Goal: Task Accomplishment & Management: Use online tool/utility

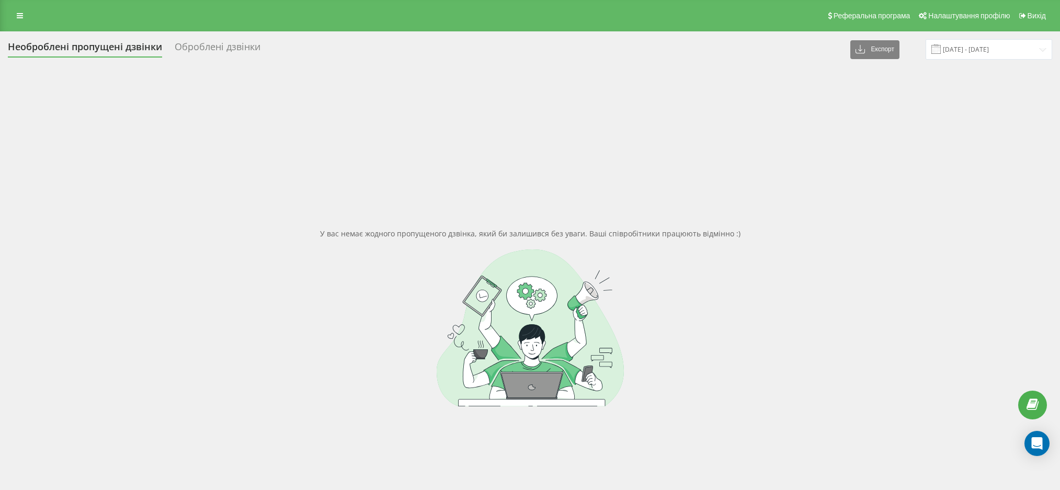
click at [998, 44] on input "[DATE] - [DATE]" at bounding box center [989, 49] width 127 height 20
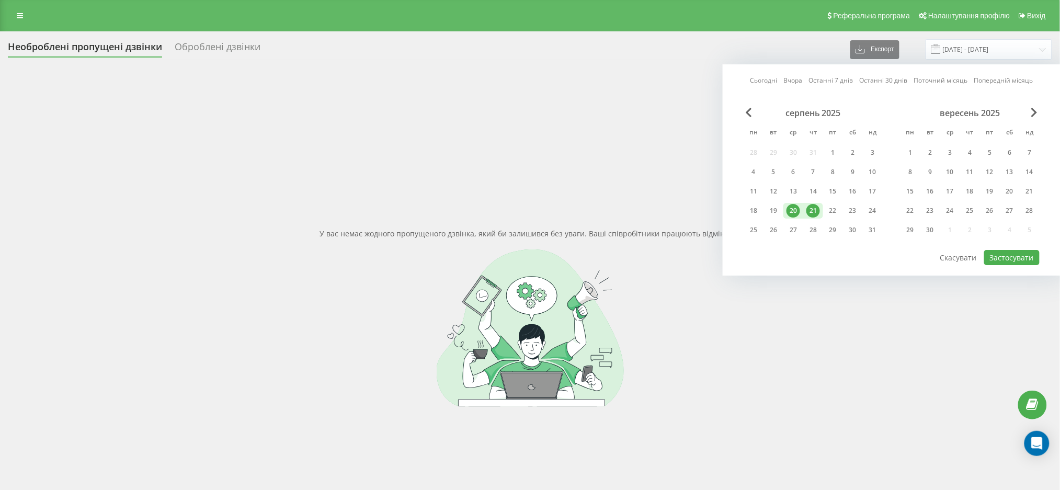
drag, startPoint x: 833, startPoint y: 204, endPoint x: 813, endPoint y: 213, distance: 22.0
click at [833, 204] on div "22" at bounding box center [833, 211] width 14 height 14
click at [810, 213] on div "21" at bounding box center [814, 211] width 14 height 14
click at [1006, 250] on button "Застосувати" at bounding box center [1011, 257] width 55 height 15
type input "[DATE] - [DATE]"
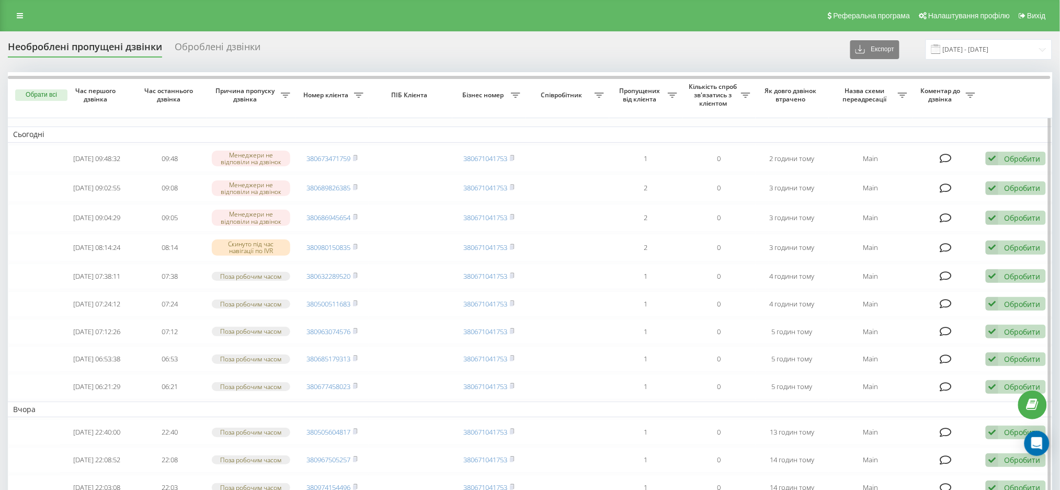
click at [26, 98] on button "Обрати всі" at bounding box center [41, 95] width 52 height 12
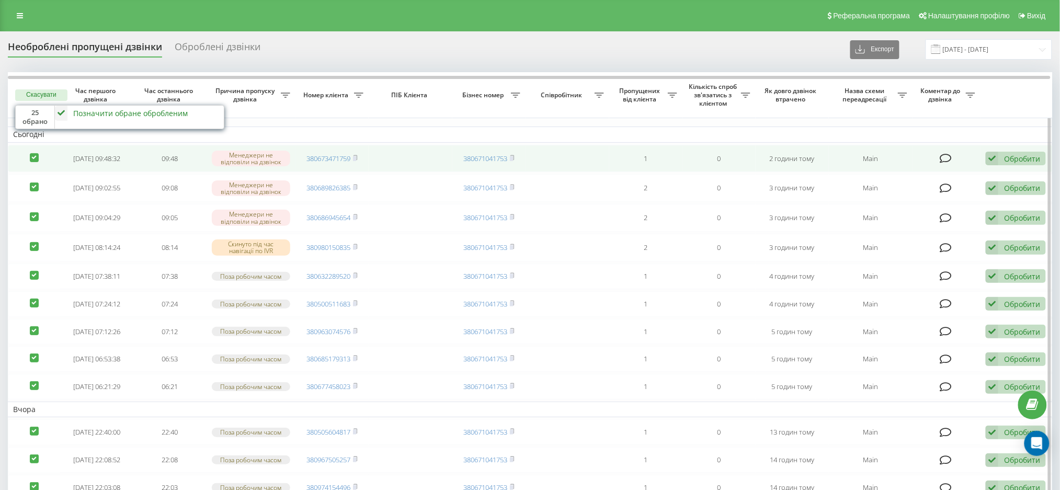
click at [38, 153] on label at bounding box center [34, 153] width 9 height 0
checkbox input "false"
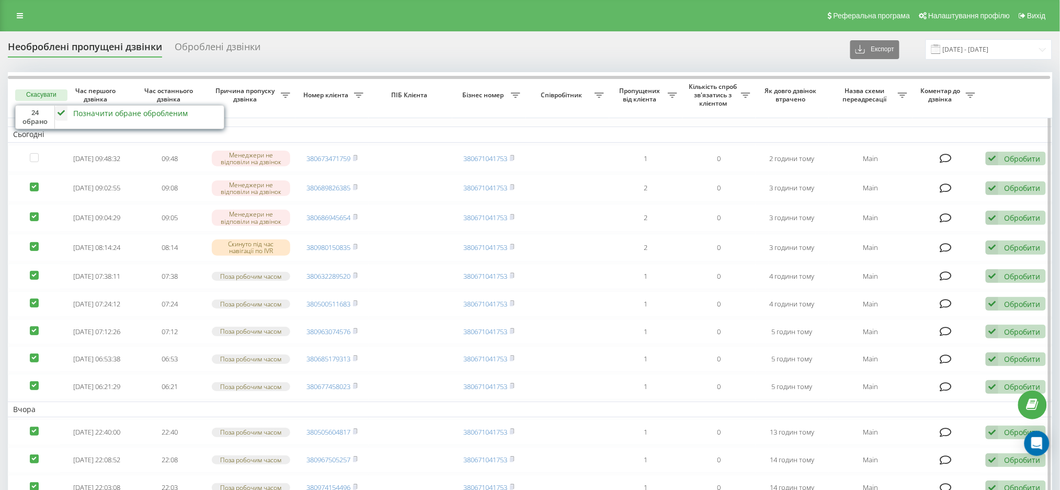
click at [36, 183] on label at bounding box center [34, 183] width 9 height 0
checkbox input "false"
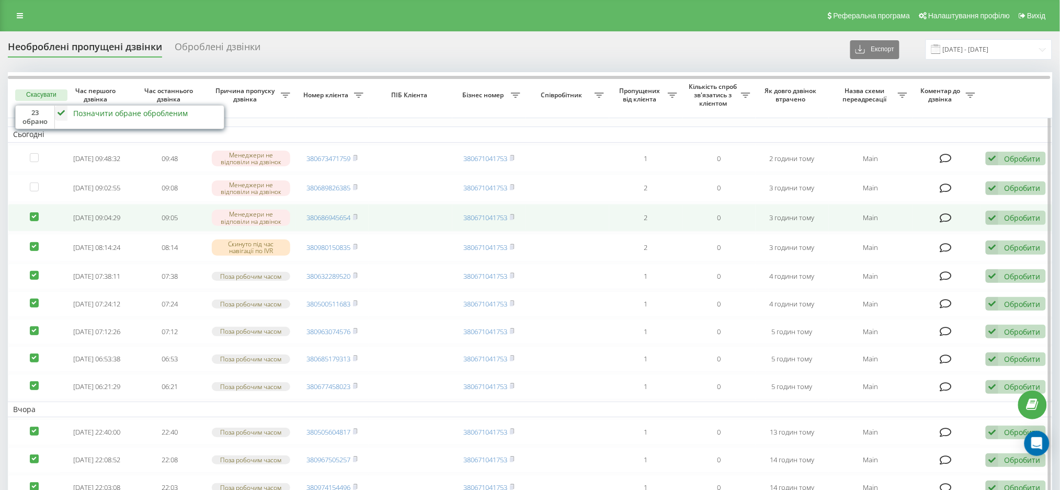
click at [32, 212] on label at bounding box center [34, 212] width 9 height 0
checkbox input "false"
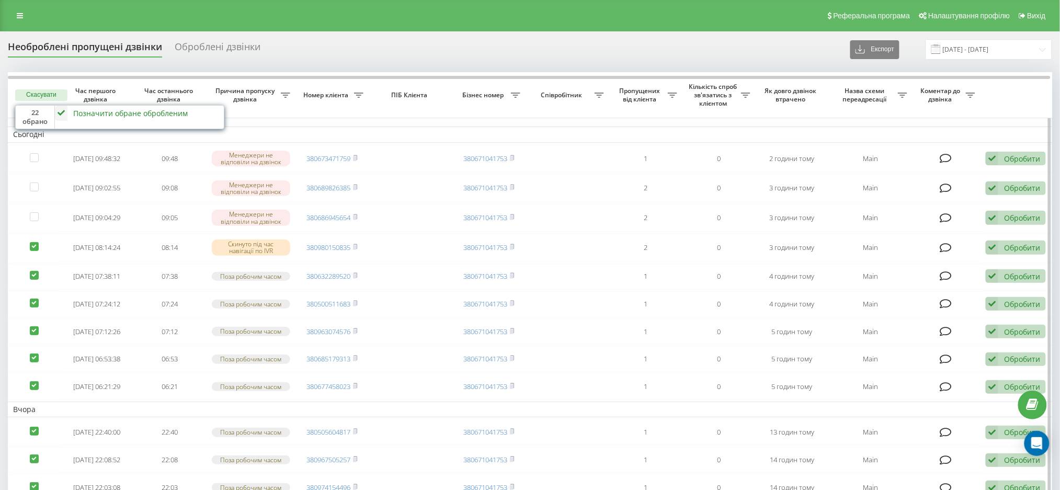
click at [35, 271] on label at bounding box center [34, 271] width 9 height 0
checkbox input "false"
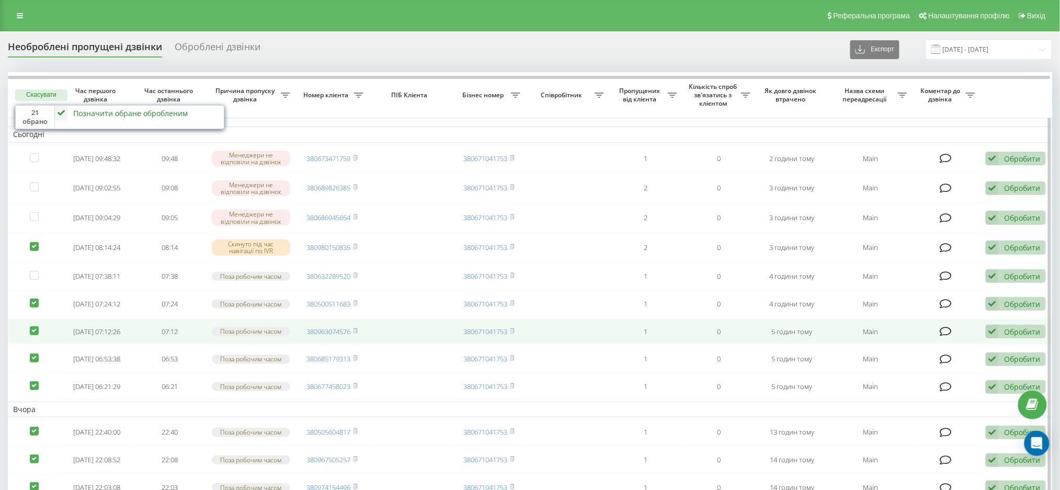
drag, startPoint x: 36, startPoint y: 310, endPoint x: 38, endPoint y: 337, distance: 27.8
click at [36, 299] on label at bounding box center [34, 299] width 9 height 0
checkbox input "false"
click at [38, 345] on td at bounding box center [34, 332] width 52 height 26
drag, startPoint x: 34, startPoint y: 343, endPoint x: 31, endPoint y: 358, distance: 15.5
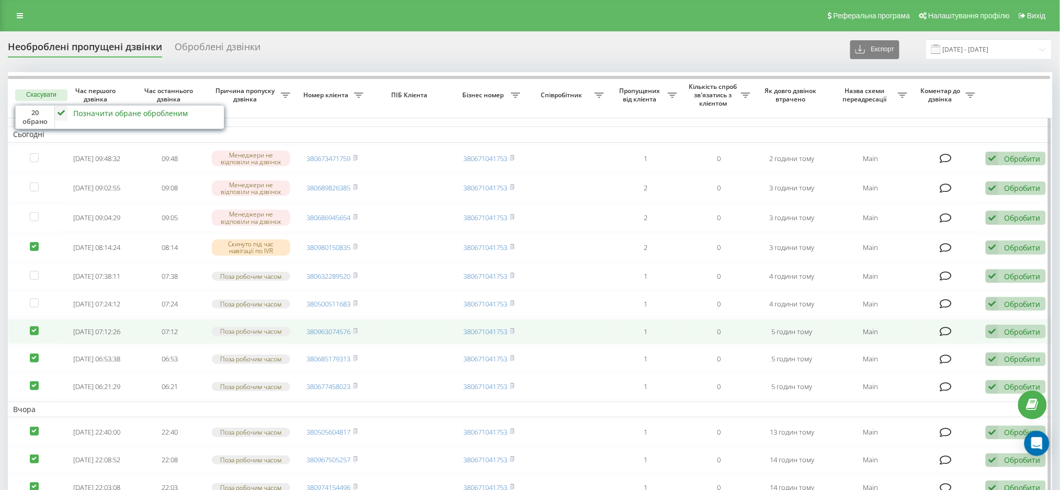
click at [34, 326] on label at bounding box center [34, 326] width 9 height 0
checkbox input "false"
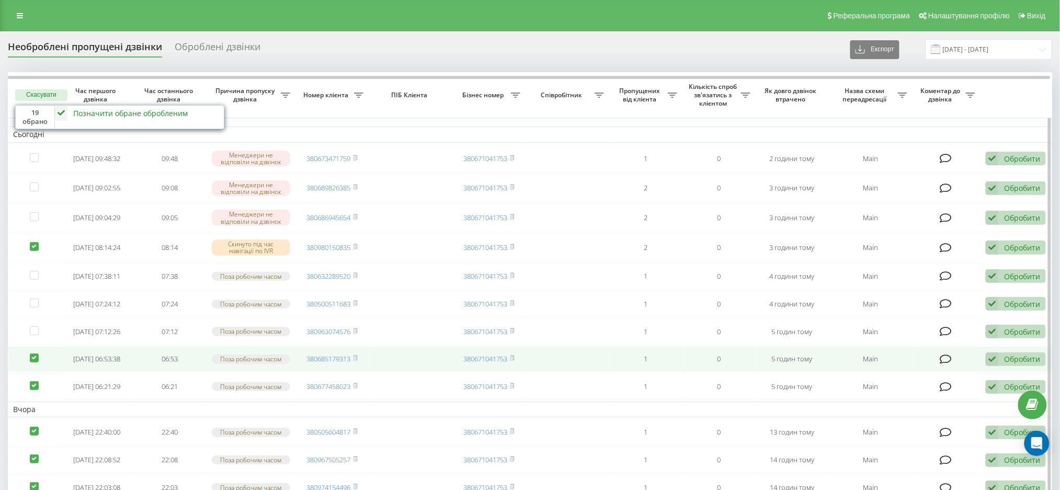
click at [31, 372] on td at bounding box center [34, 359] width 52 height 26
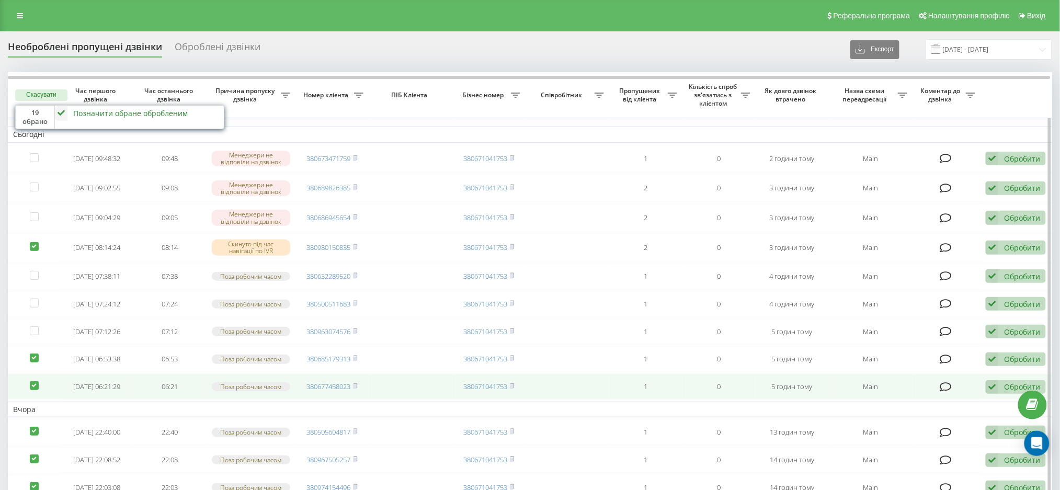
drag, startPoint x: 29, startPoint y: 409, endPoint x: 30, endPoint y: 402, distance: 6.8
click at [30, 381] on label at bounding box center [34, 381] width 9 height 0
checkbox input "false"
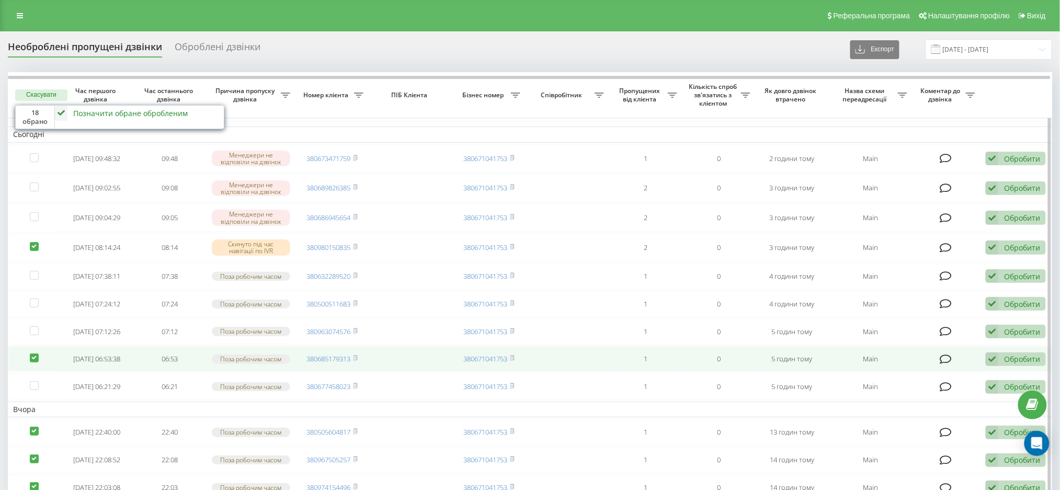
click at [31, 354] on label at bounding box center [34, 354] width 9 height 0
checkbox input "false"
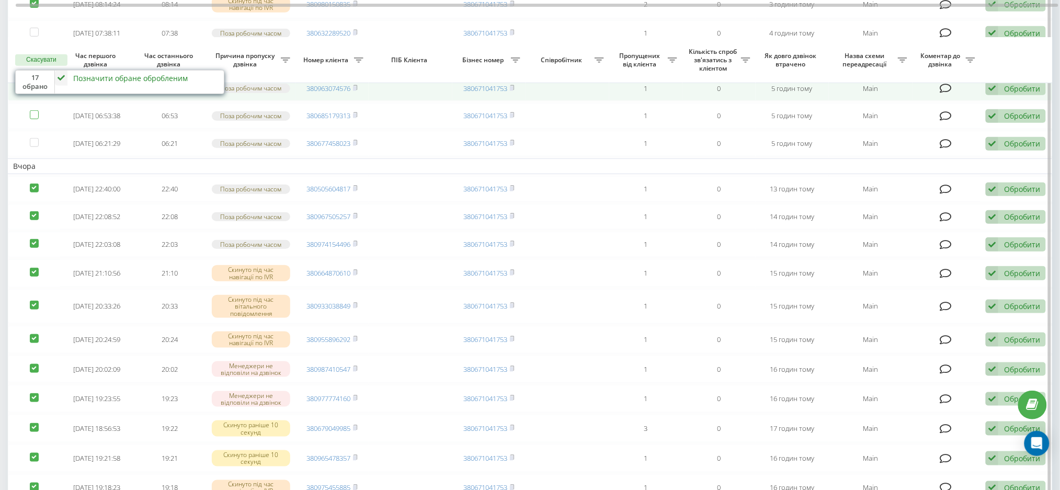
scroll to position [279, 0]
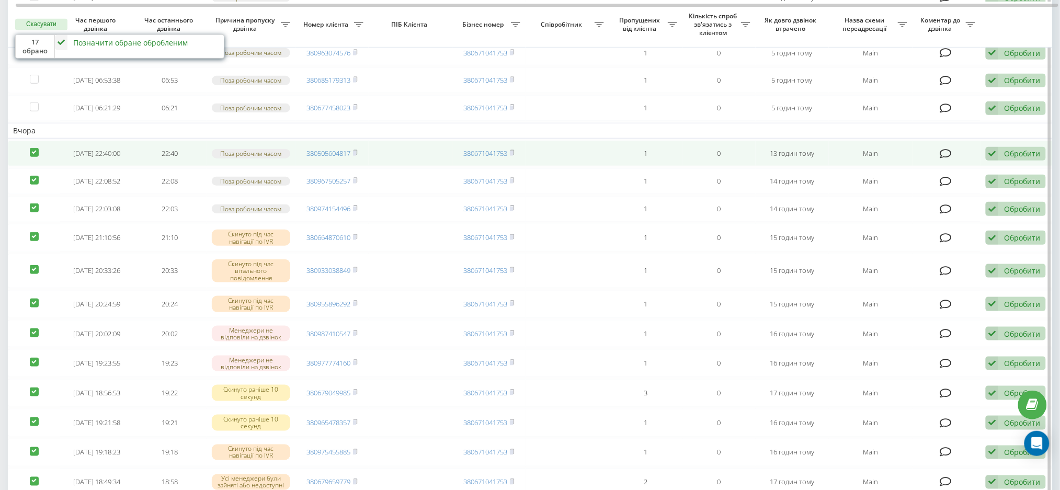
drag, startPoint x: 31, startPoint y: 173, endPoint x: 37, endPoint y: 194, distance: 21.6
click at [31, 148] on label at bounding box center [34, 148] width 9 height 0
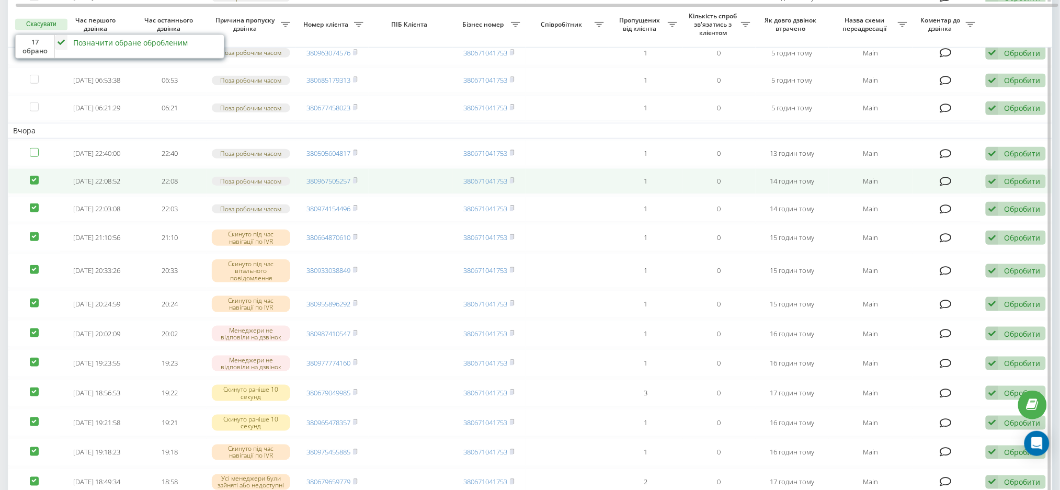
checkbox input "false"
click at [33, 176] on label at bounding box center [34, 176] width 9 height 0
checkbox input "false"
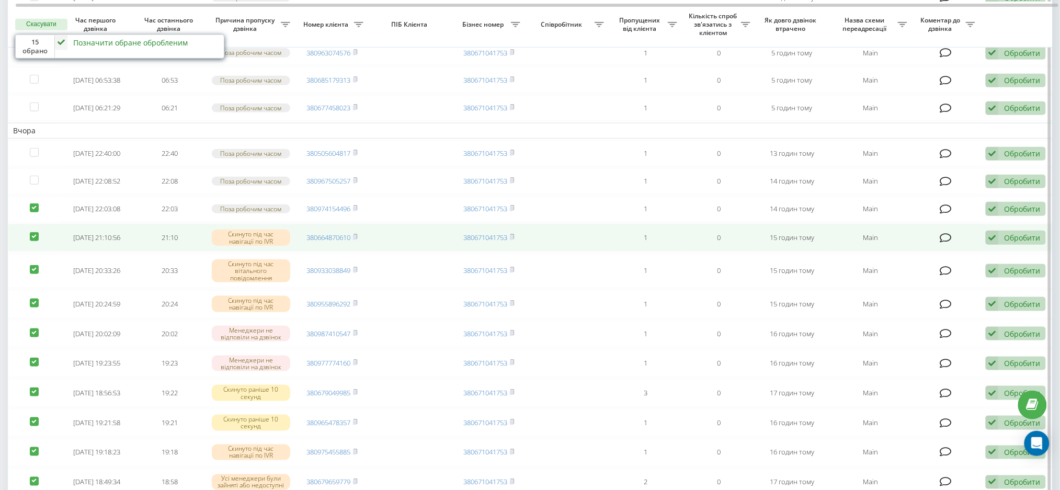
drag, startPoint x: 33, startPoint y: 236, endPoint x: 32, endPoint y: 259, distance: 22.5
click at [33, 203] on label at bounding box center [34, 203] width 9 height 0
checkbox input "false"
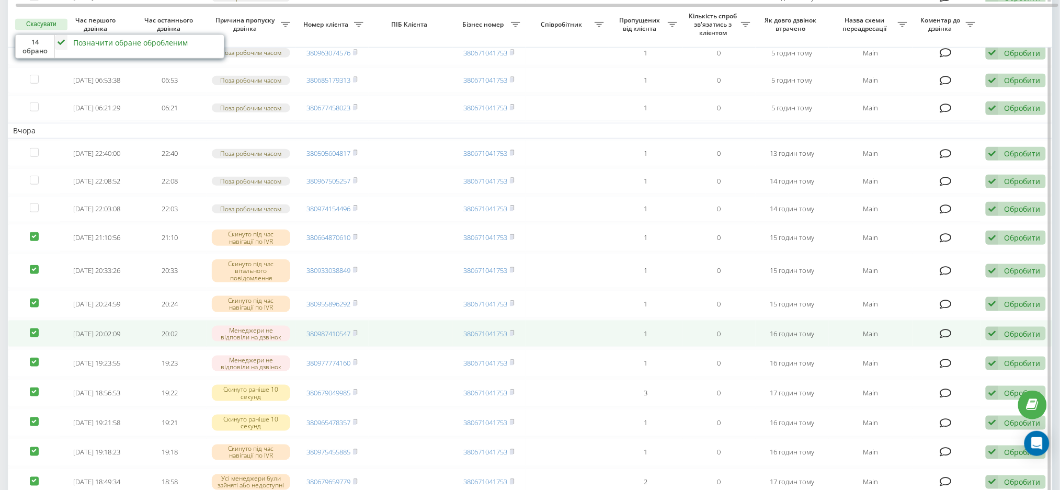
click at [32, 329] on label at bounding box center [34, 329] width 9 height 0
checkbox input "false"
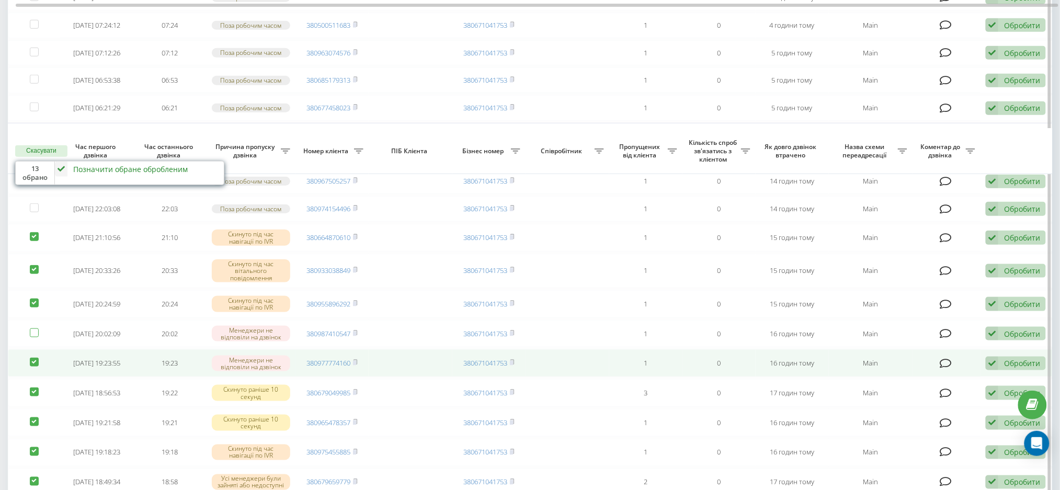
scroll to position [558, 0]
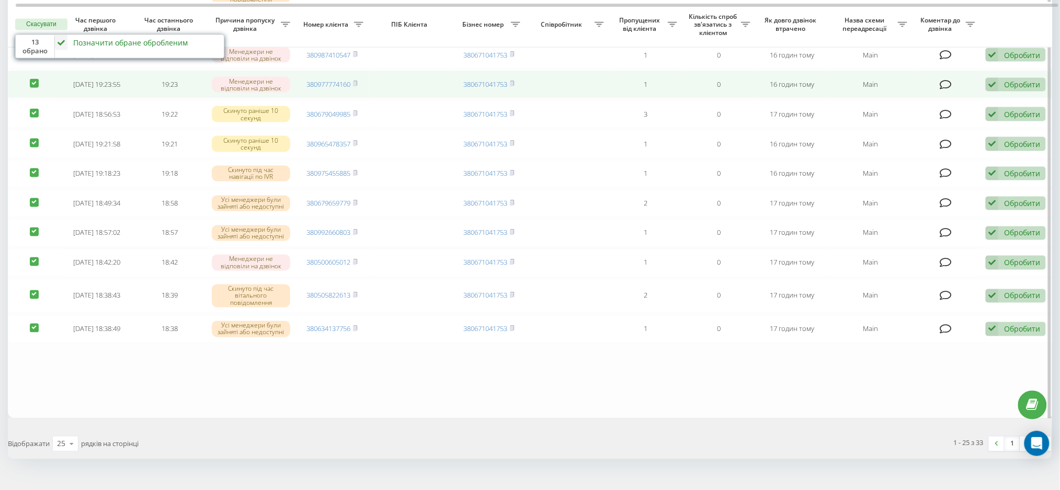
click at [34, 79] on label at bounding box center [34, 79] width 9 height 0
checkbox input "false"
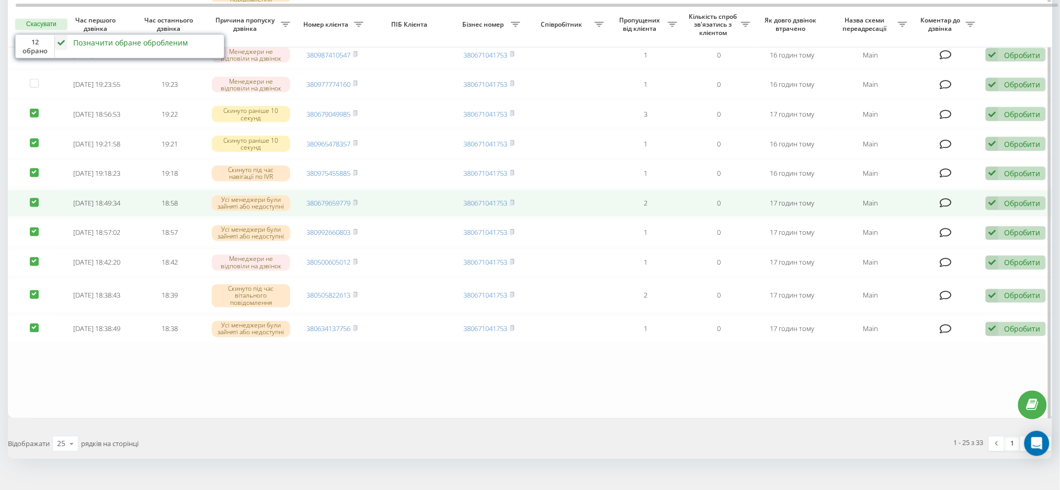
click at [32, 198] on label at bounding box center [34, 198] width 9 height 0
checkbox input "false"
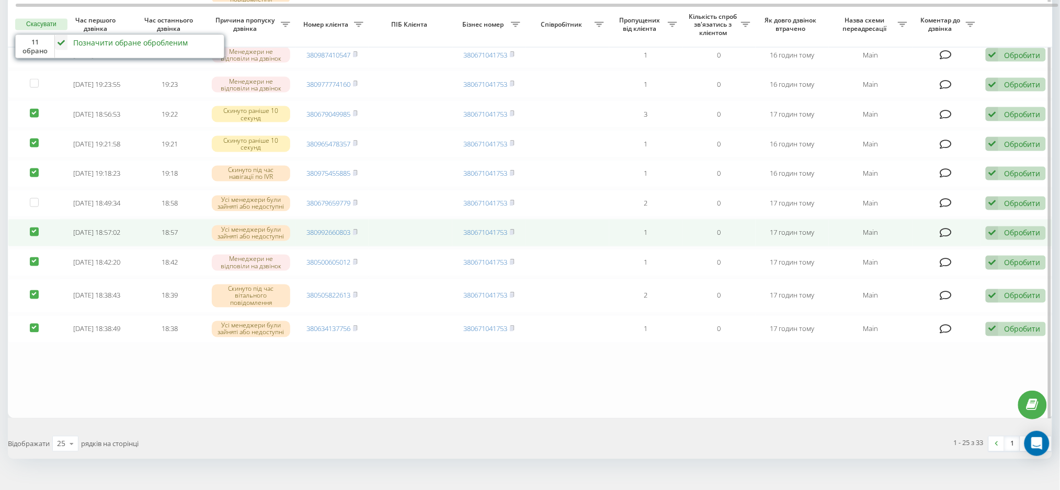
click at [32, 228] on label at bounding box center [34, 228] width 9 height 0
checkbox input "false"
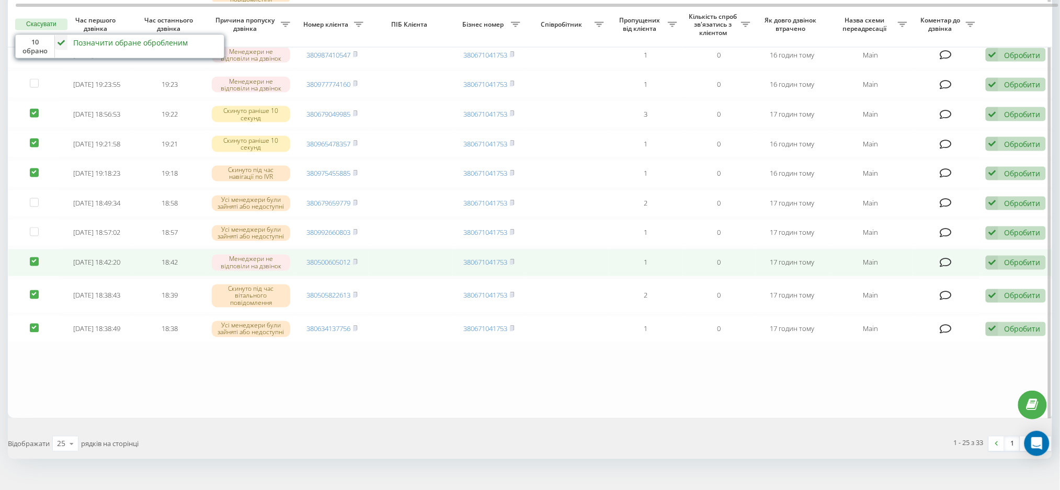
click at [37, 257] on label at bounding box center [34, 257] width 9 height 0
checkbox input "false"
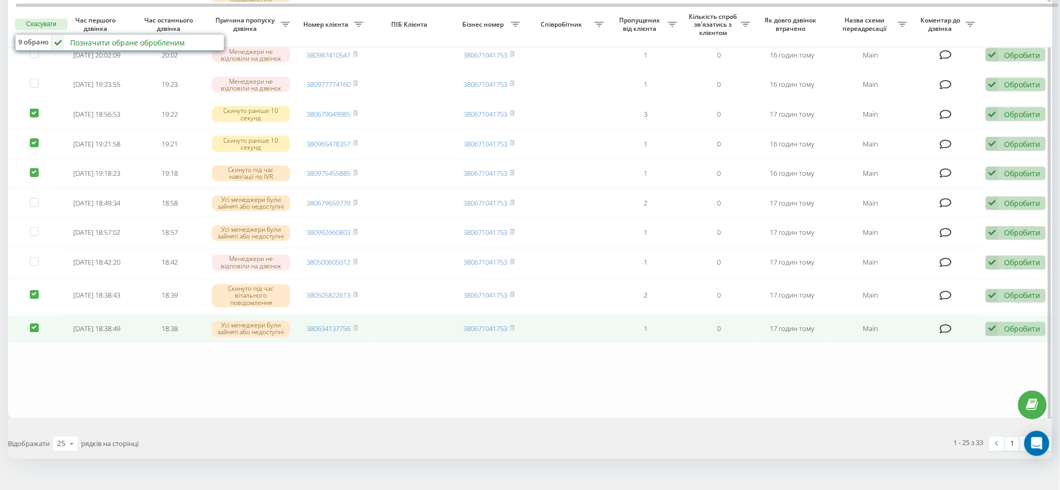
click at [36, 324] on label at bounding box center [34, 324] width 9 height 0
checkbox input "false"
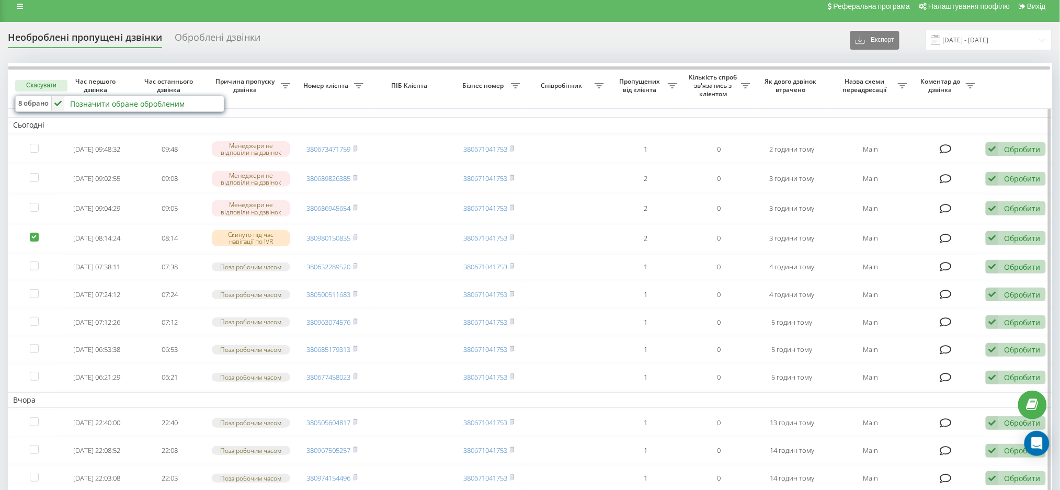
scroll to position [0, 0]
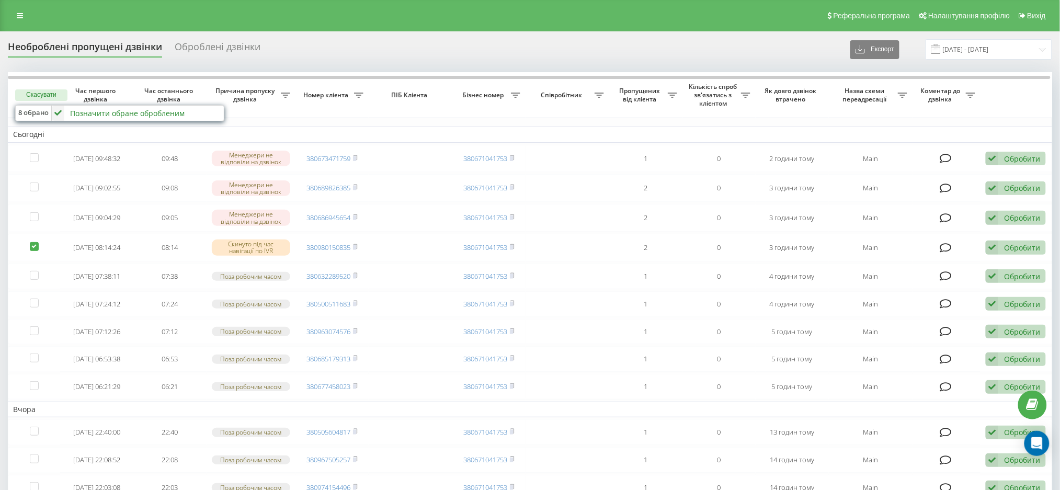
click at [98, 109] on div "Позначити обране обробленим" at bounding box center [127, 113] width 115 height 10
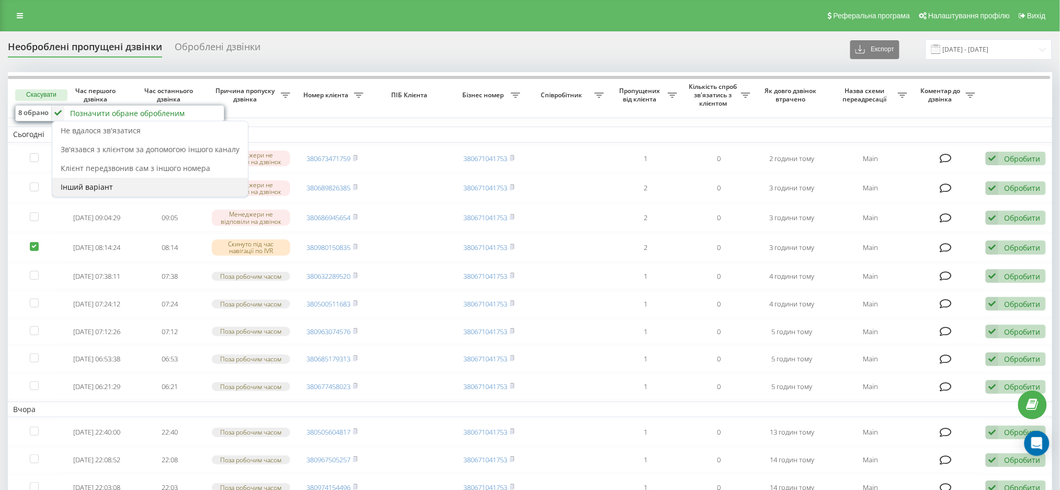
click at [142, 183] on div "Інший варіант" at bounding box center [150, 187] width 196 height 19
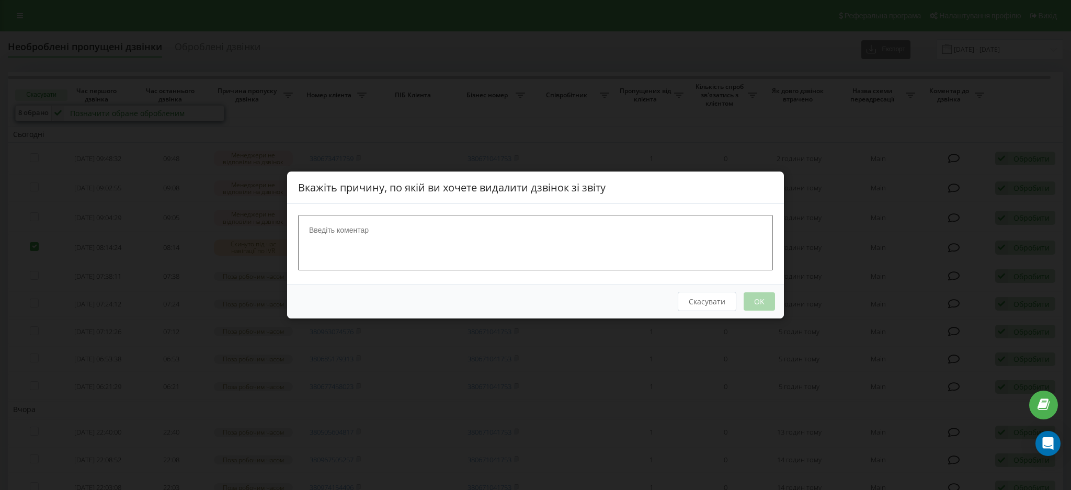
click at [437, 211] on div at bounding box center [535, 244] width 497 height 80
click at [436, 233] on textarea at bounding box center [535, 242] width 475 height 55
type textarea "не цільовий"
click at [766, 299] on button "OK" at bounding box center [759, 301] width 31 height 18
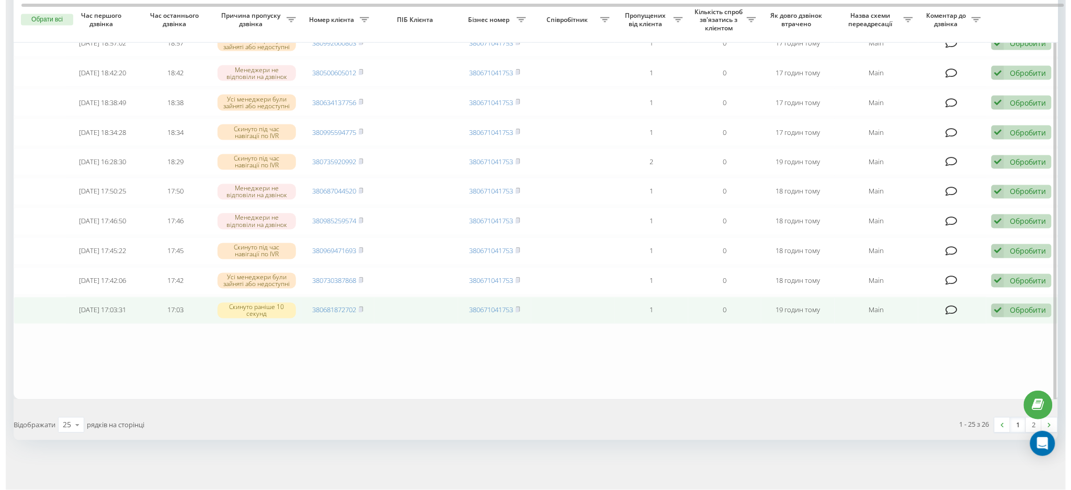
scroll to position [613, 0]
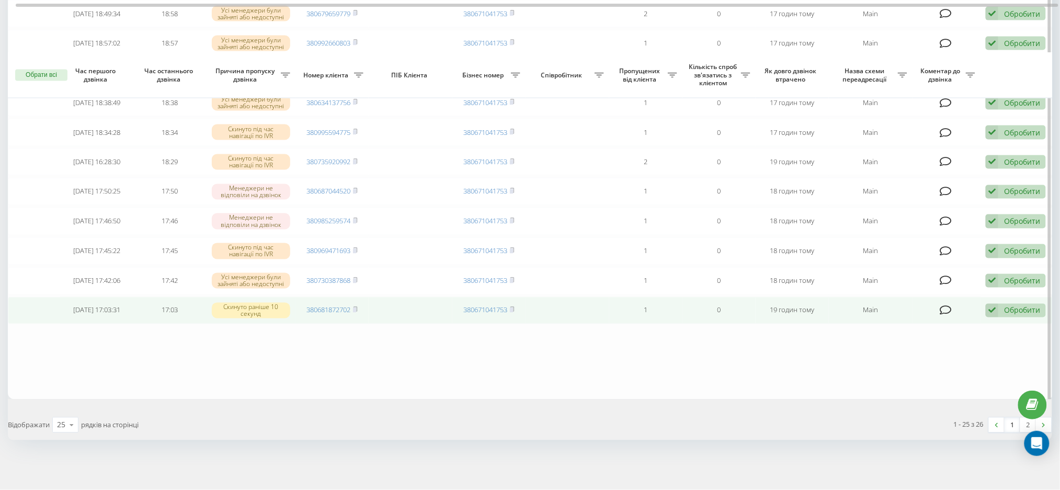
click at [1004, 306] on div "Обробити" at bounding box center [1022, 310] width 36 height 10
click at [896, 384] on span "Інший варіант" at bounding box center [884, 384] width 52 height 10
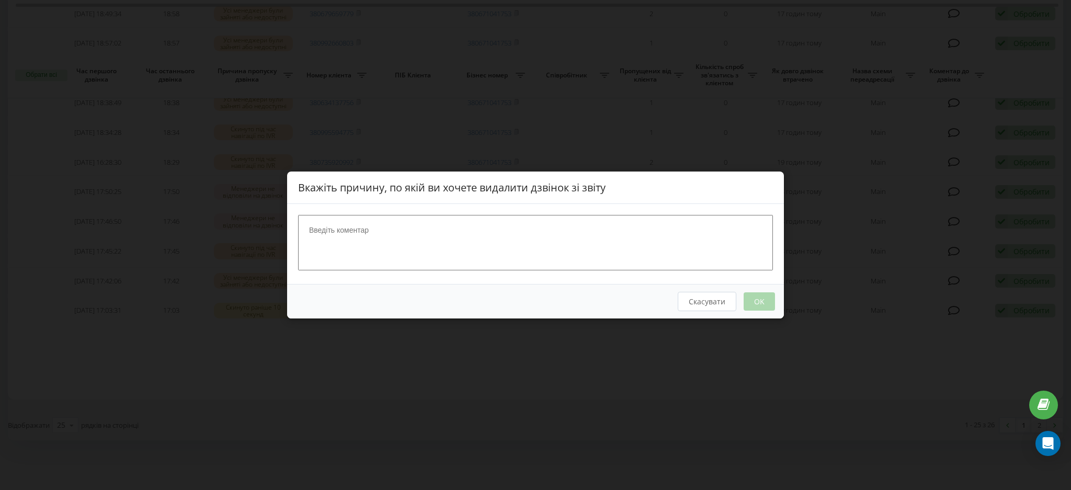
drag, startPoint x: 508, startPoint y: 249, endPoint x: 505, endPoint y: 243, distance: 6.3
click at [505, 244] on textarea at bounding box center [535, 242] width 475 height 55
type textarea "не цільовий"
click at [766, 303] on button "OK" at bounding box center [759, 301] width 31 height 18
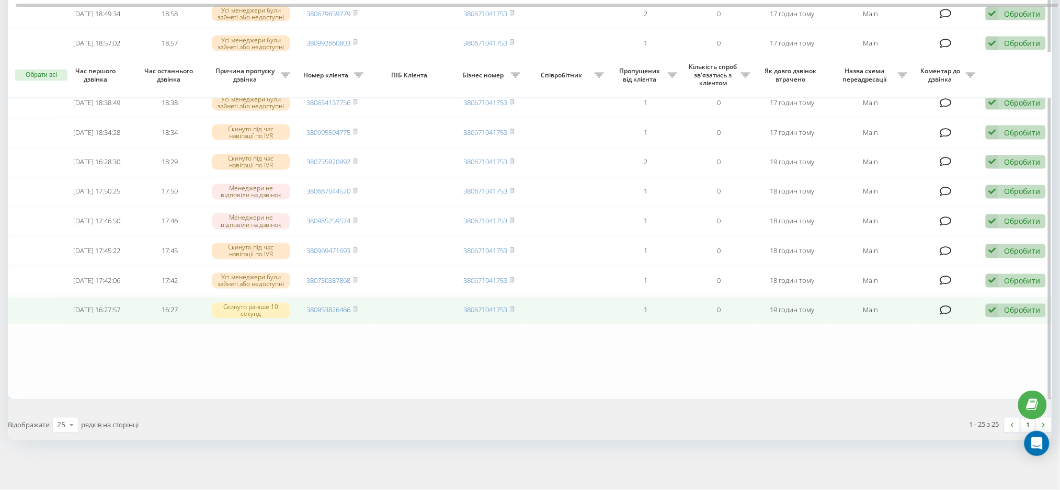
click at [1011, 309] on div "Обробити" at bounding box center [1022, 310] width 36 height 10
click at [861, 386] on span "Інший варіант" at bounding box center [884, 384] width 52 height 10
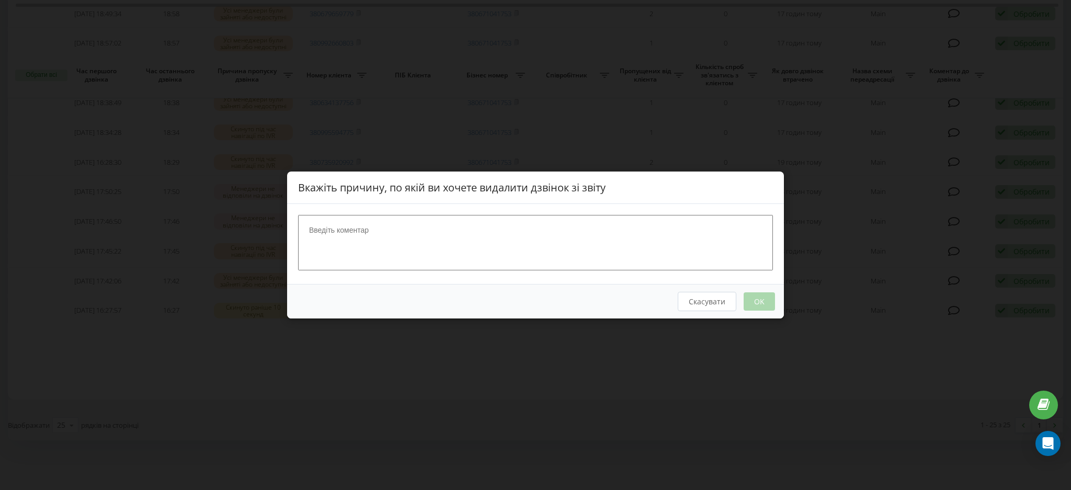
click at [462, 242] on textarea at bounding box center [535, 242] width 475 height 55
type textarea "не цільовий"
drag, startPoint x: 762, startPoint y: 302, endPoint x: 583, endPoint y: 334, distance: 181.1
click at [762, 304] on button "OK" at bounding box center [759, 301] width 31 height 18
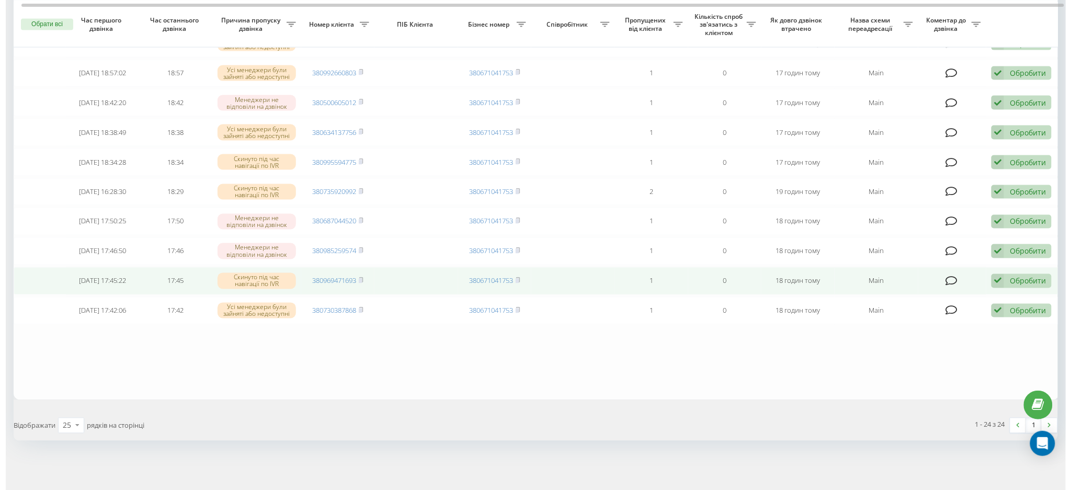
scroll to position [582, 0]
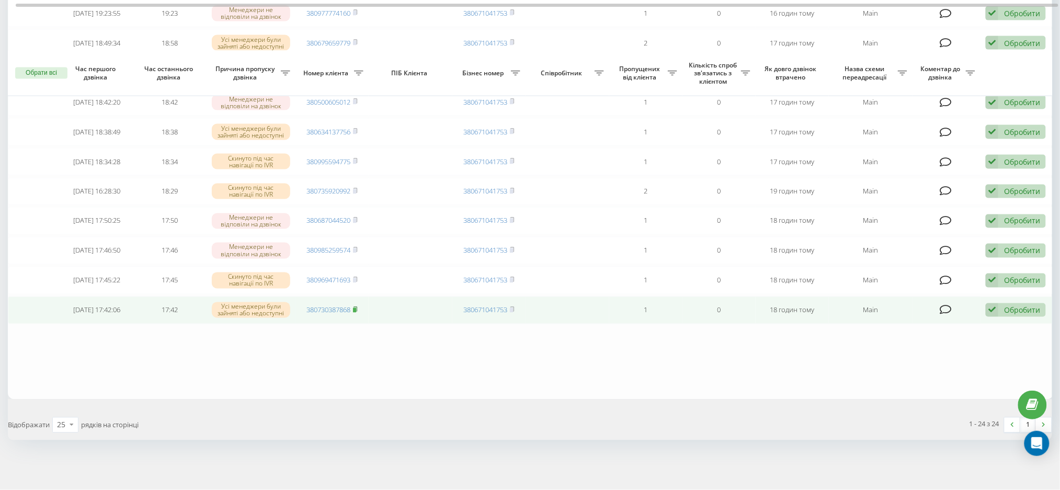
click at [356, 305] on span at bounding box center [355, 309] width 5 height 9
click at [950, 307] on icon at bounding box center [946, 310] width 12 height 10
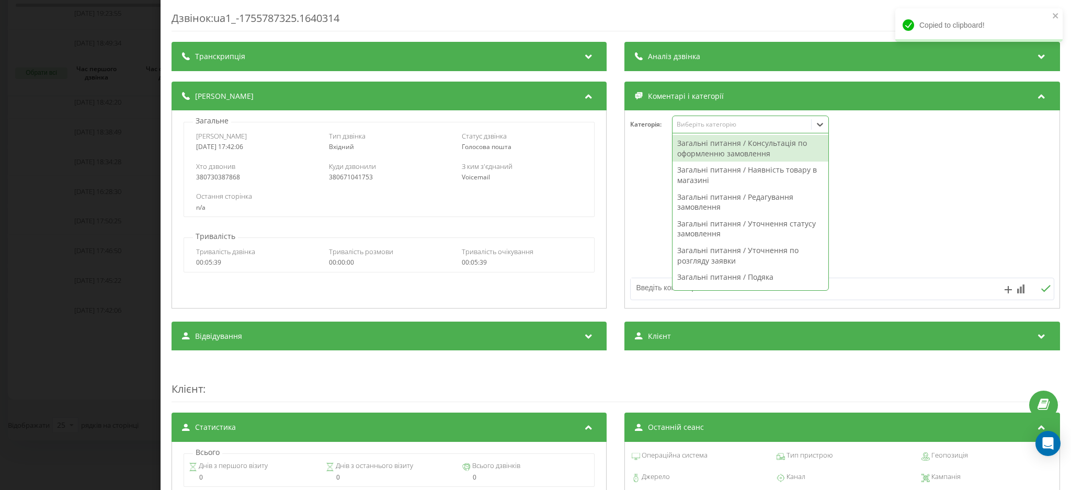
click at [709, 118] on div "Виберіть категорію" at bounding box center [751, 125] width 157 height 18
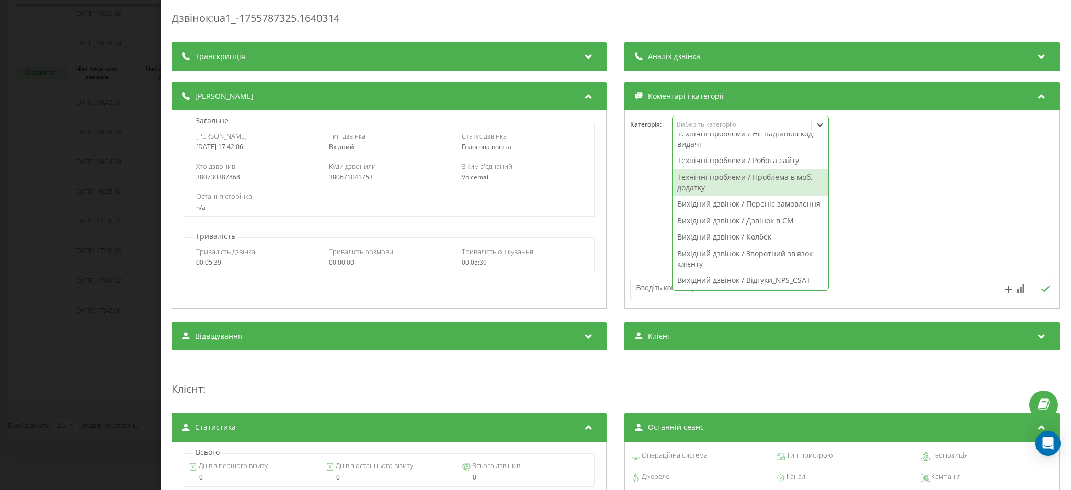
scroll to position [741, 0]
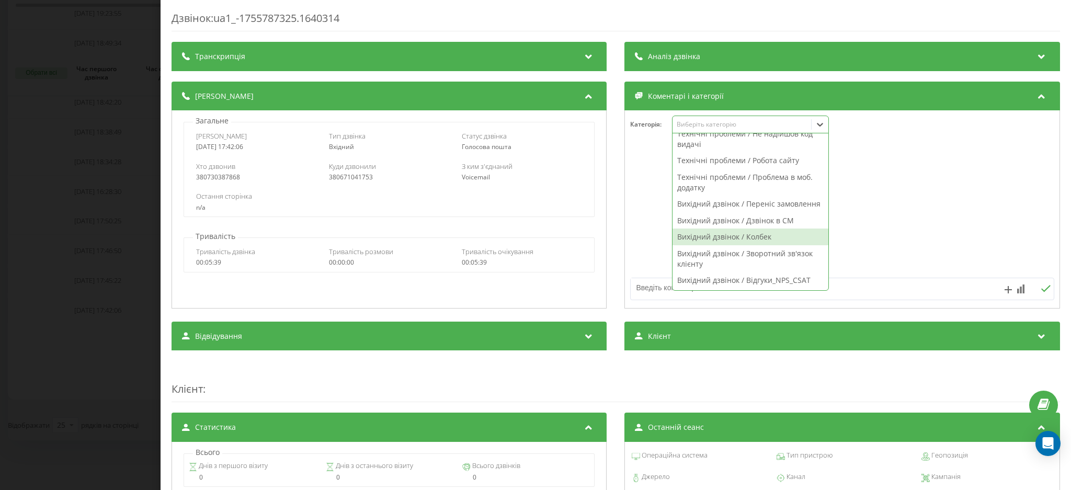
click at [773, 241] on div "Вихідний дзвінок / Колбек" at bounding box center [751, 237] width 156 height 17
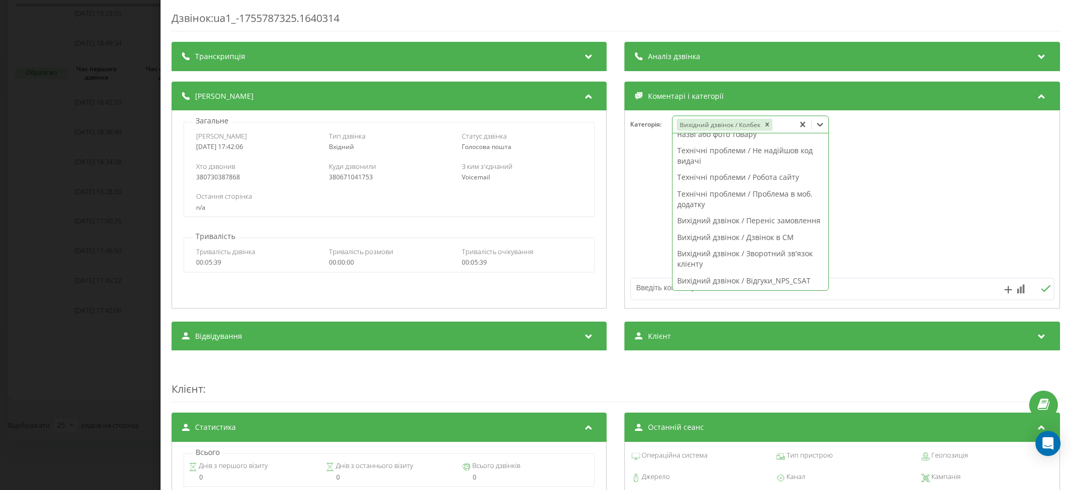
scroll to position [0, 0]
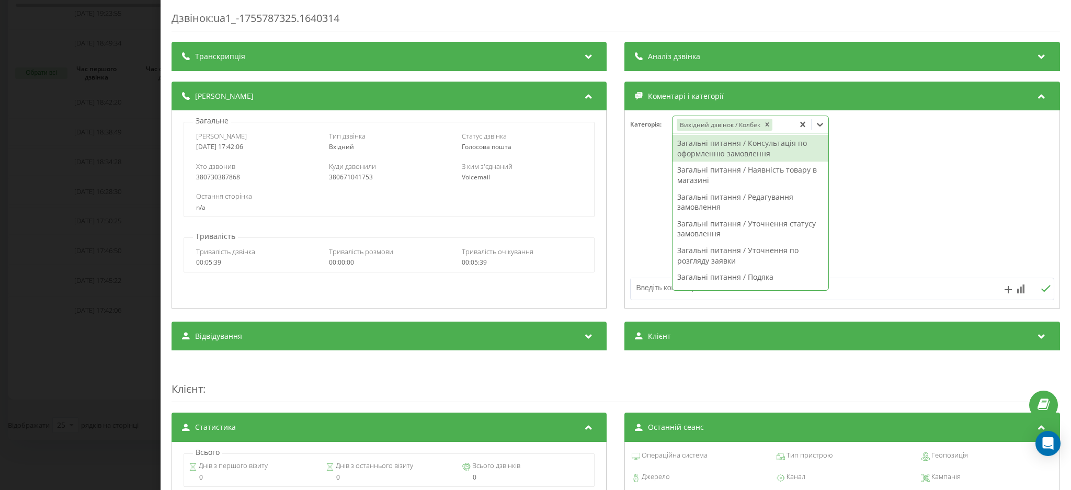
drag, startPoint x: 863, startPoint y: 292, endPoint x: 859, endPoint y: 287, distance: 6.7
click at [861, 289] on textarea at bounding box center [800, 287] width 338 height 19
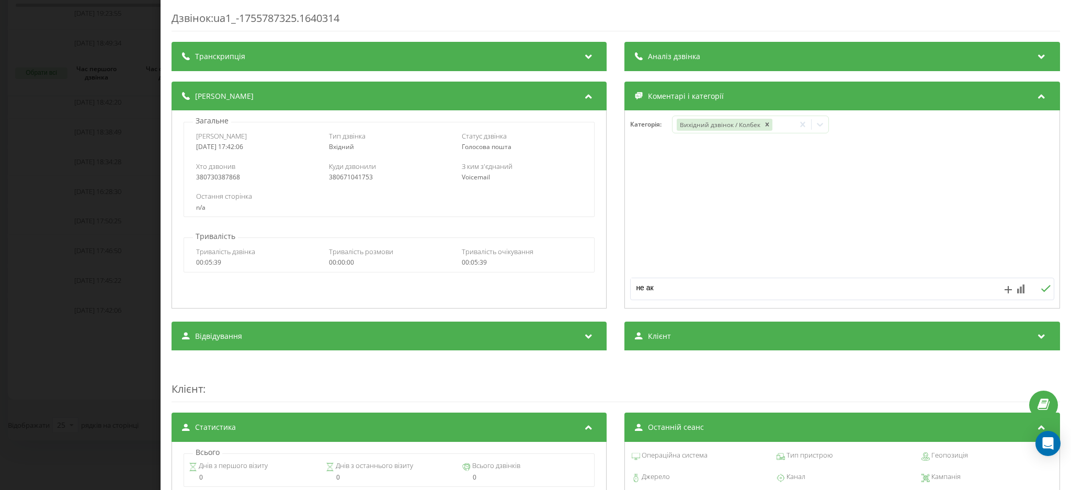
type textarea "не акт"
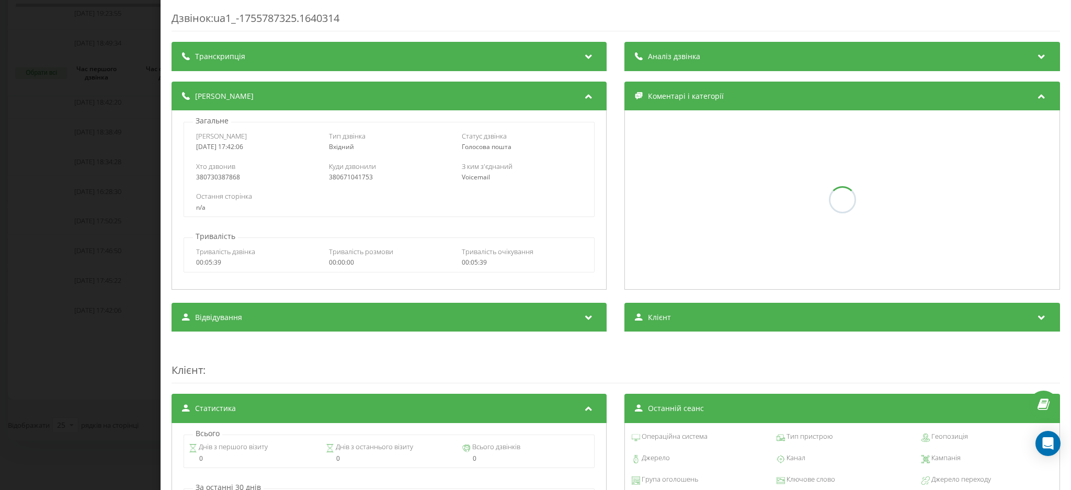
click at [53, 186] on div "Дзвінок : ua1_-1755787325.1640314 Транскрипція Для AI-аналізу майбутніх дзвінкі…" at bounding box center [535, 245] width 1071 height 490
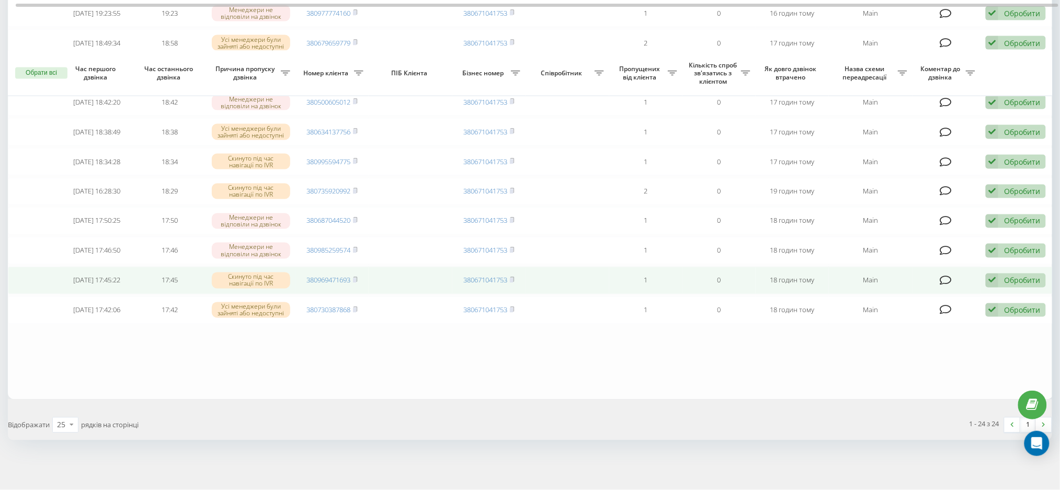
click at [999, 274] on div "Обробити Не вдалося зв'язатися Зв'язався з клієнтом за допомогою іншого каналу …" at bounding box center [1016, 281] width 60 height 14
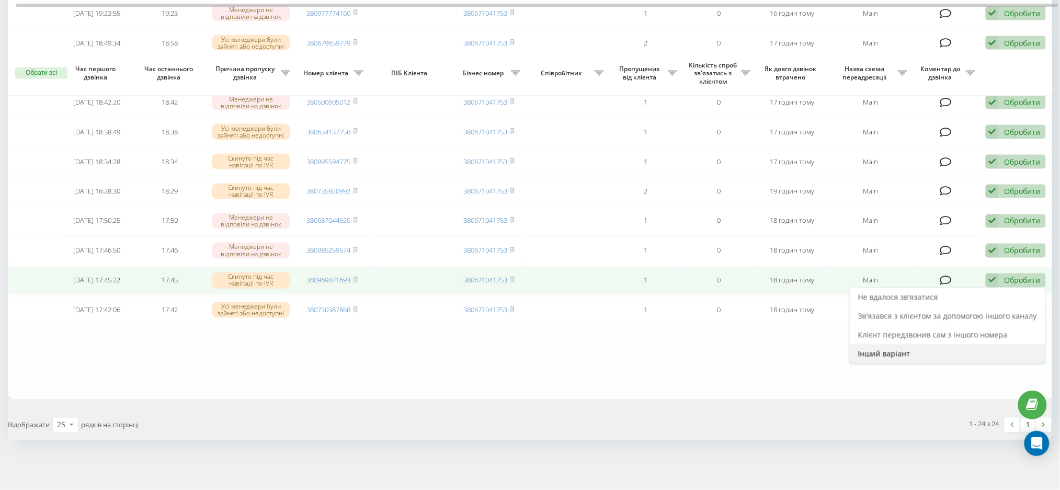
click at [933, 345] on div "Інший варіант" at bounding box center [948, 354] width 196 height 19
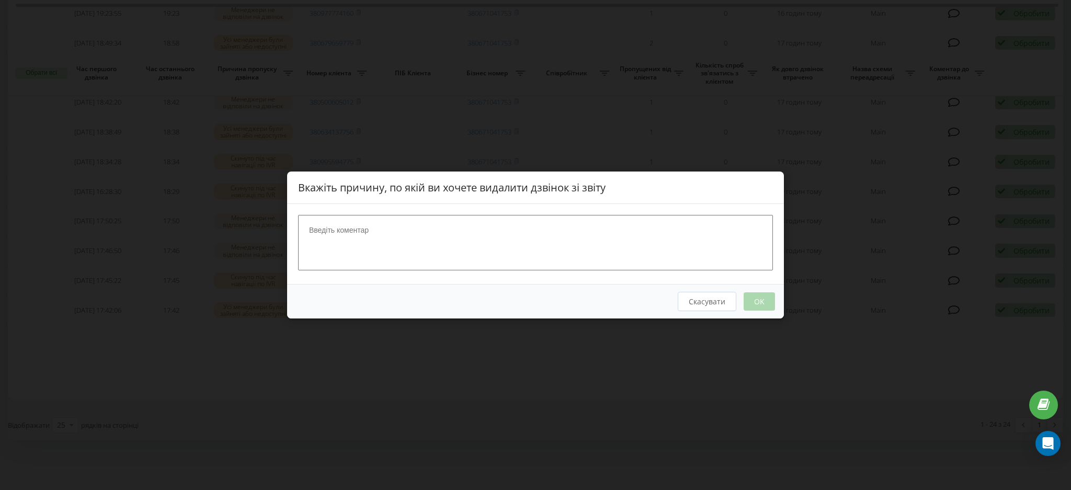
click at [491, 245] on textarea at bounding box center [535, 242] width 475 height 55
type textarea "не цільовий"
drag, startPoint x: 770, startPoint y: 300, endPoint x: 339, endPoint y: 386, distance: 439.4
click at [771, 300] on button "OK" at bounding box center [759, 301] width 31 height 18
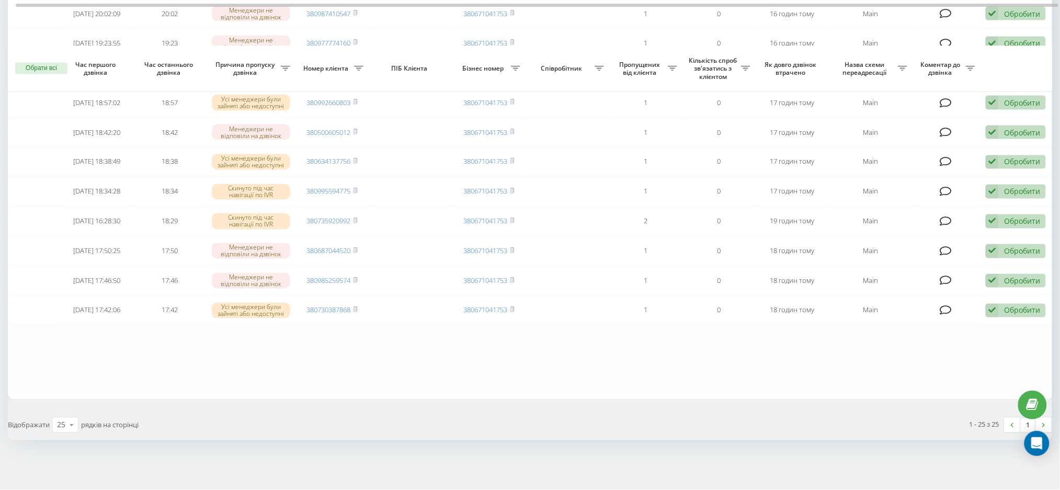
scroll to position [613, 0]
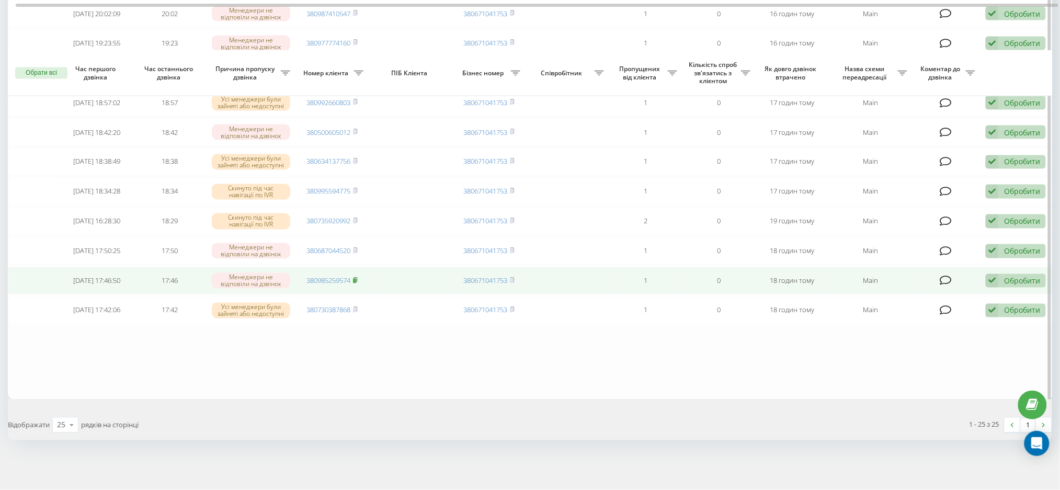
click at [356, 277] on icon at bounding box center [355, 280] width 5 height 6
click at [1028, 281] on div "Обробити" at bounding box center [1022, 281] width 36 height 10
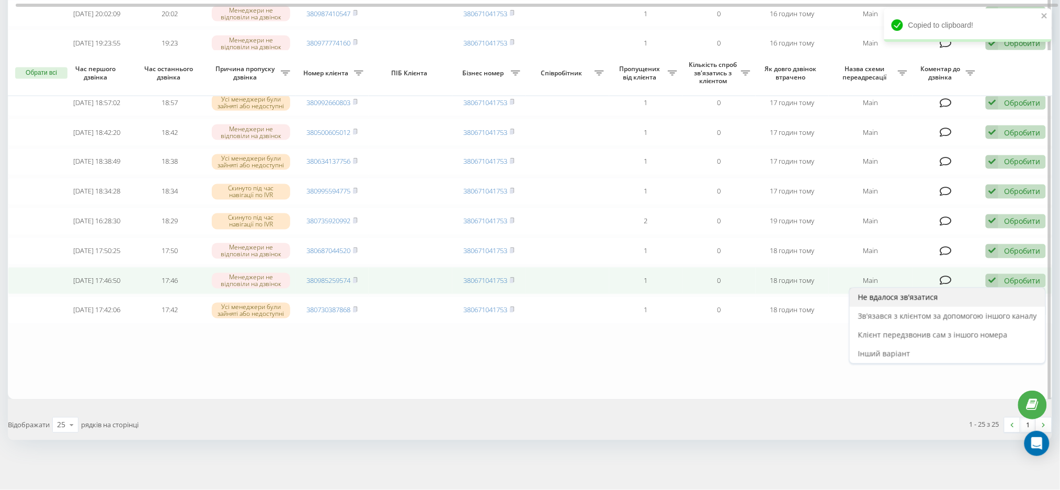
click at [899, 301] on div "Не вдалося зв'язатися" at bounding box center [948, 297] width 196 height 19
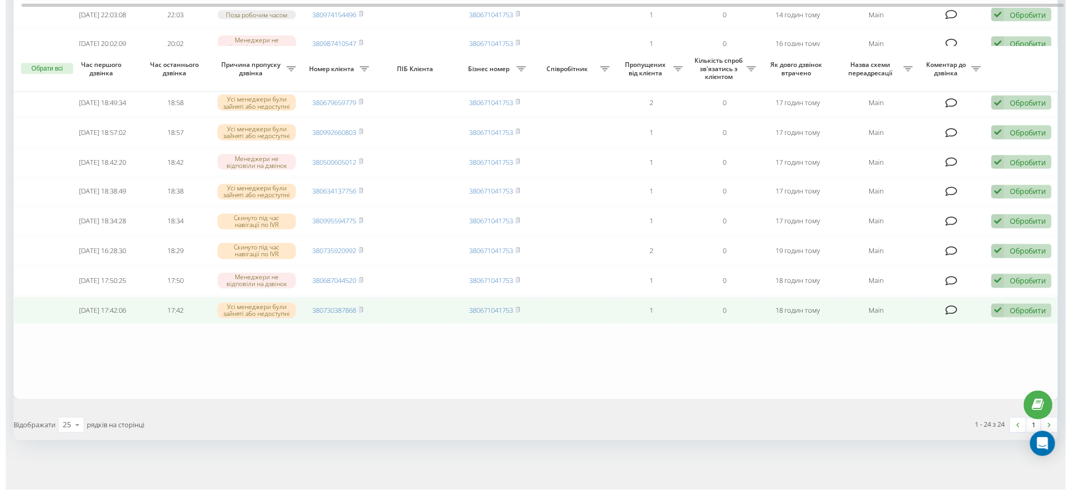
scroll to position [582, 0]
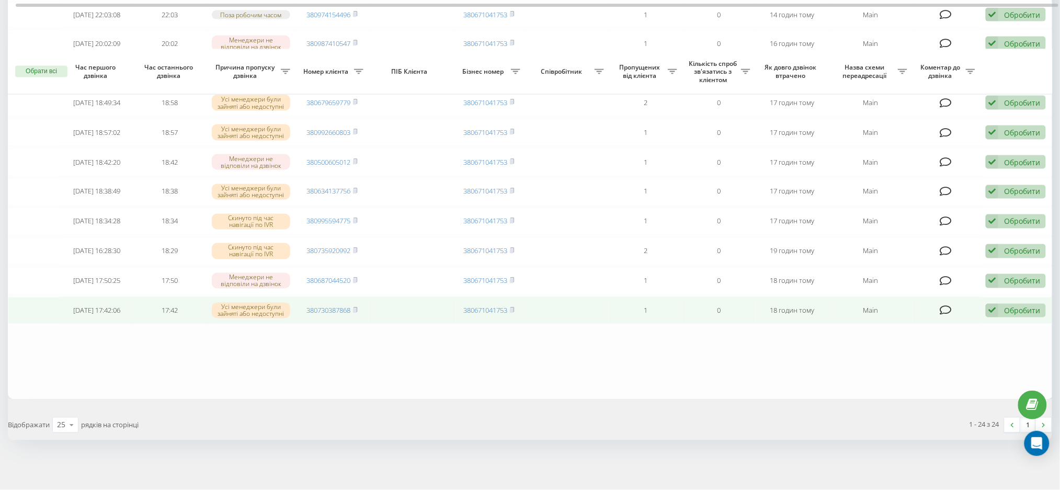
click at [943, 309] on icon at bounding box center [946, 310] width 12 height 10
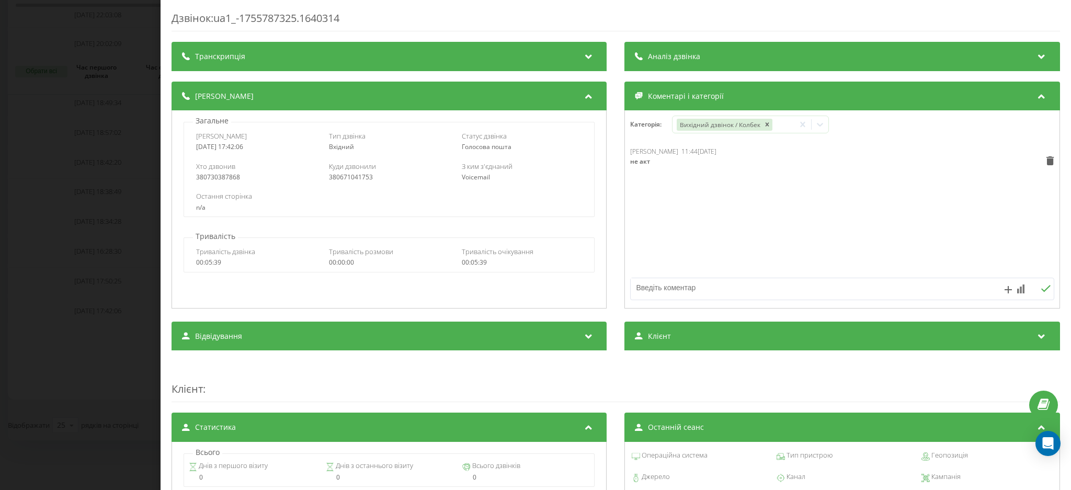
click at [51, 358] on div "Дзвінок : ua1_-1755787325.1640314 Транскрипція Для AI-аналізу майбутніх дзвінкі…" at bounding box center [535, 245] width 1071 height 490
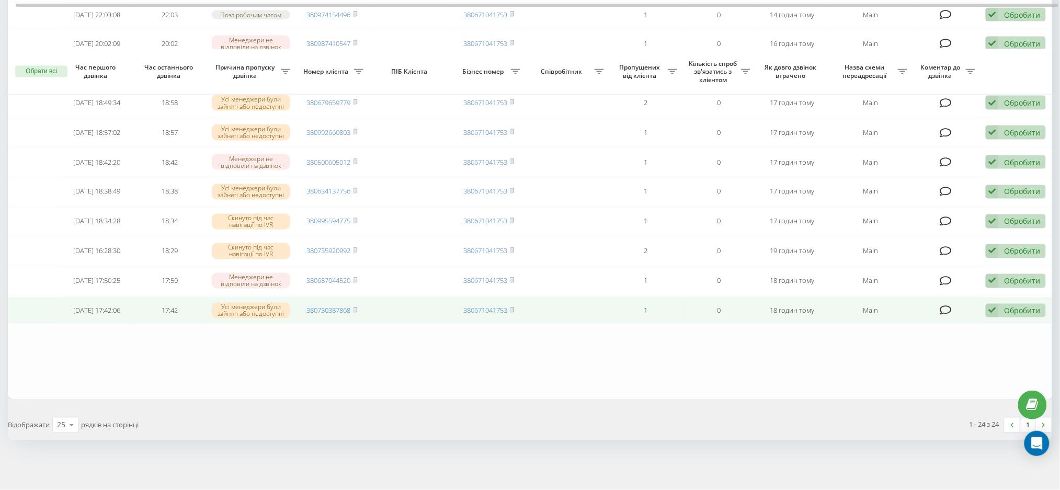
click at [1023, 308] on div "Обробити" at bounding box center [1022, 311] width 36 height 10
click at [879, 380] on span "Інший варіант" at bounding box center [884, 384] width 52 height 10
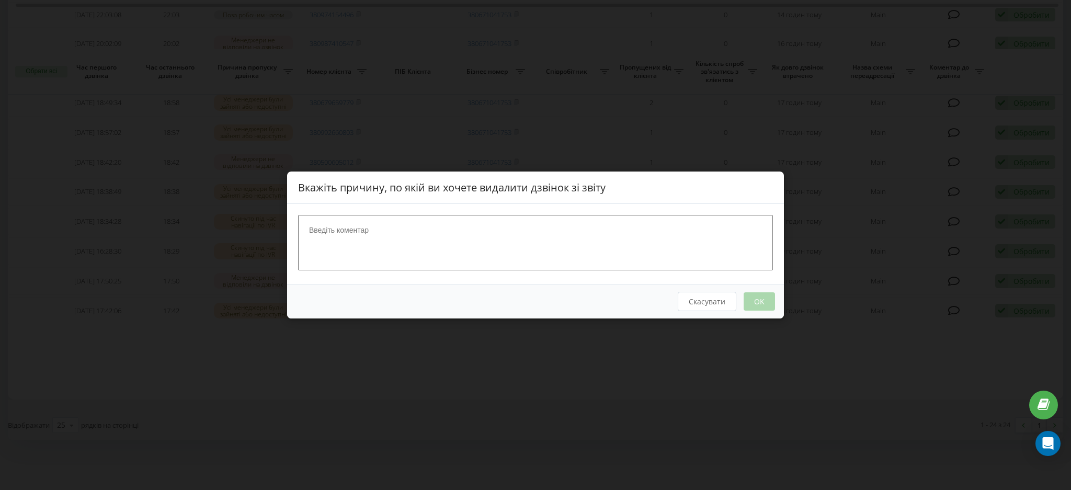
click at [475, 248] on textarea at bounding box center [535, 242] width 475 height 55
type textarea "не акт"
click at [758, 299] on button "OK" at bounding box center [759, 301] width 31 height 18
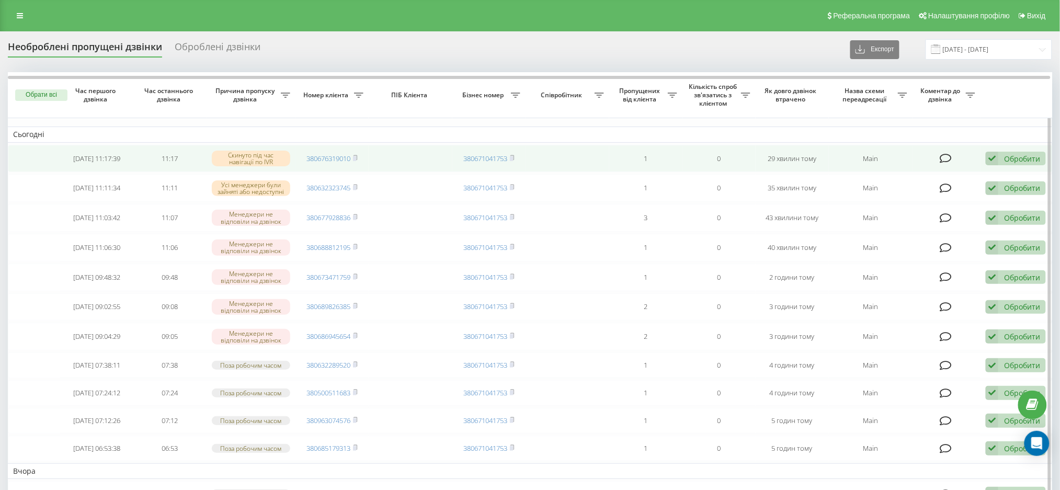
click at [1018, 154] on div "Обробити" at bounding box center [1022, 159] width 36 height 10
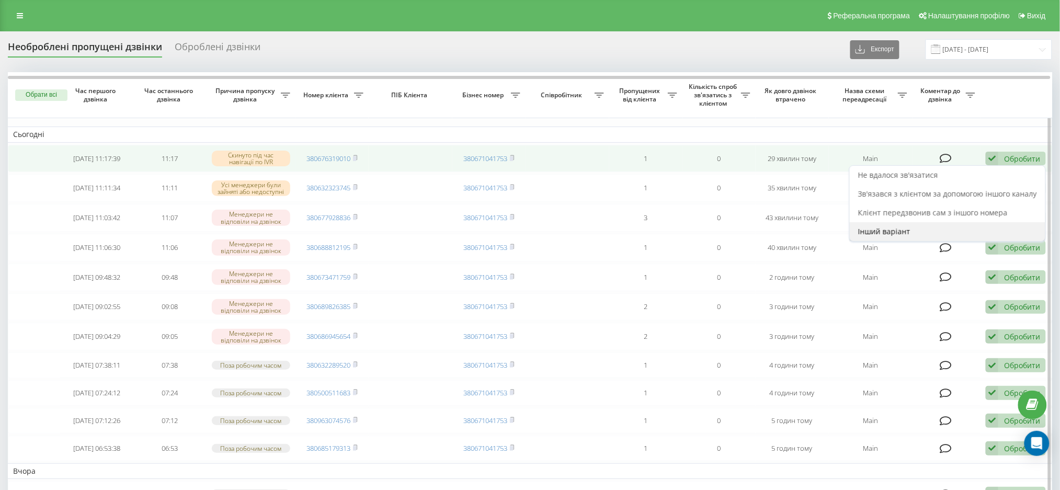
click at [904, 228] on span "Інший варіант" at bounding box center [884, 231] width 52 height 10
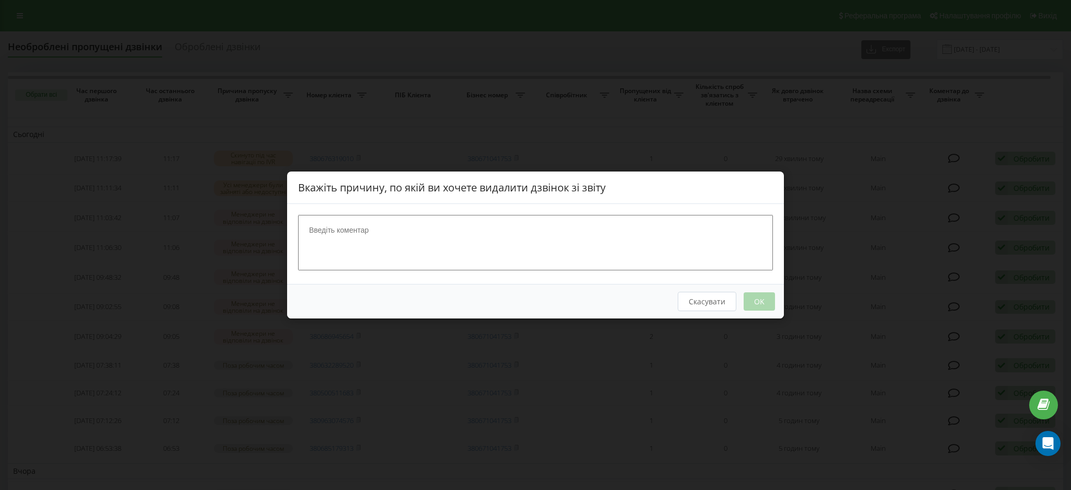
click at [485, 235] on textarea at bounding box center [535, 242] width 475 height 55
type textarea "не цільовий"
drag, startPoint x: 762, startPoint y: 301, endPoint x: 659, endPoint y: 331, distance: 107.3
click at [760, 300] on button "OK" at bounding box center [759, 301] width 31 height 18
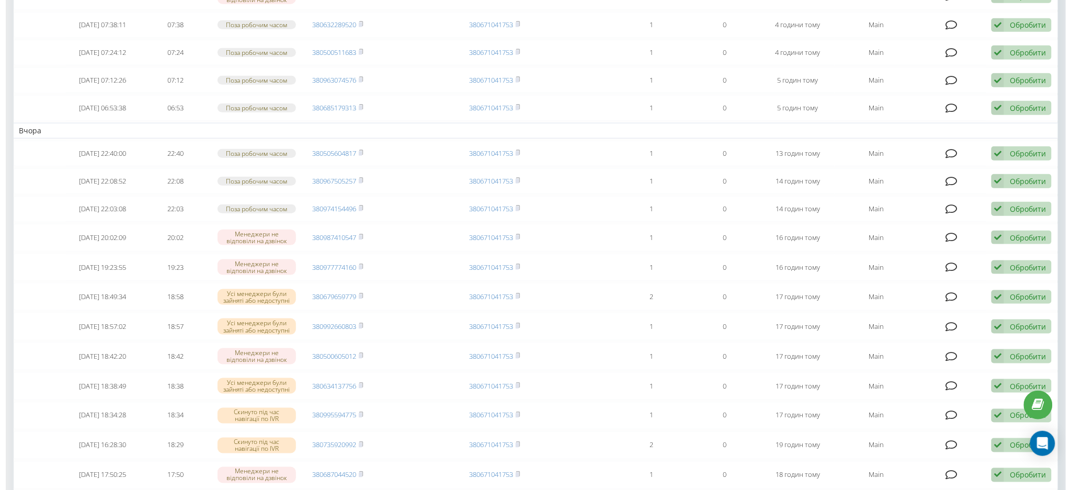
scroll to position [418, 0]
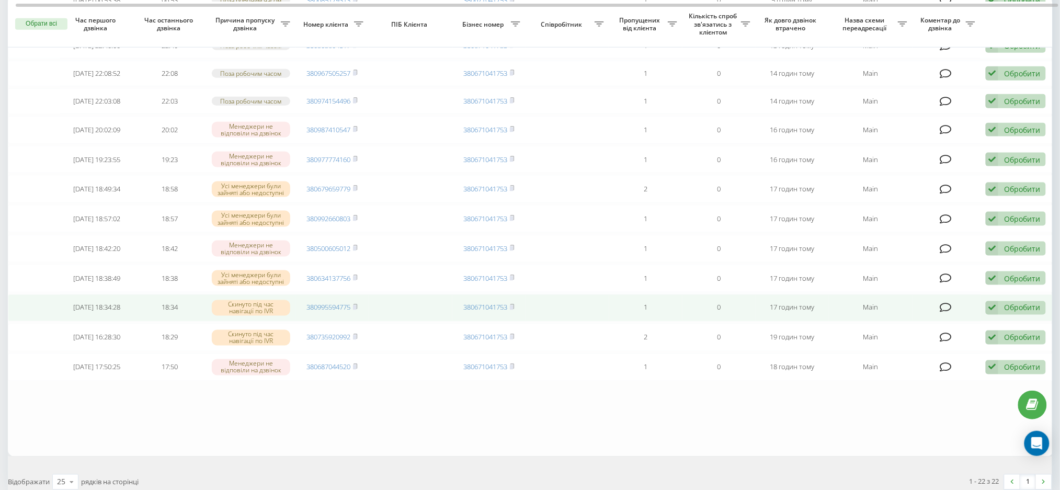
click at [1014, 313] on div "Обробити" at bounding box center [1022, 308] width 36 height 10
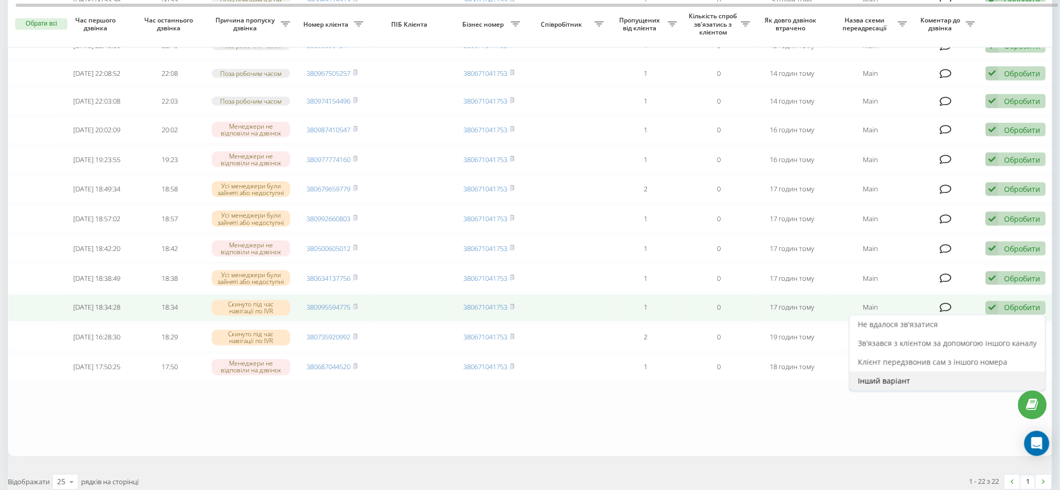
click at [890, 386] on span "Інший варіант" at bounding box center [884, 381] width 52 height 10
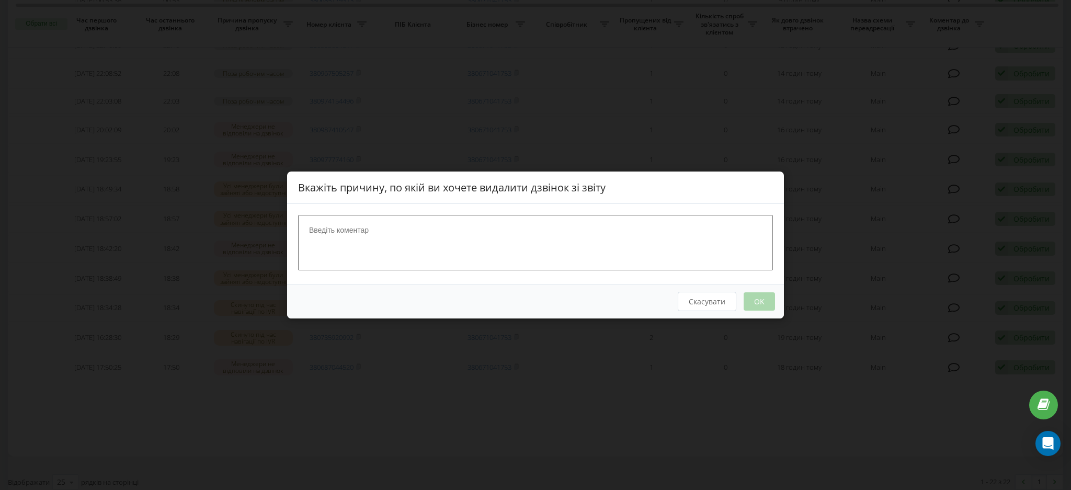
click at [515, 252] on textarea at bounding box center [535, 242] width 475 height 55
type textarea "не цільовий"
drag, startPoint x: 761, startPoint y: 304, endPoint x: 730, endPoint y: 325, distance: 36.9
click at [761, 304] on button "OK" at bounding box center [759, 301] width 31 height 18
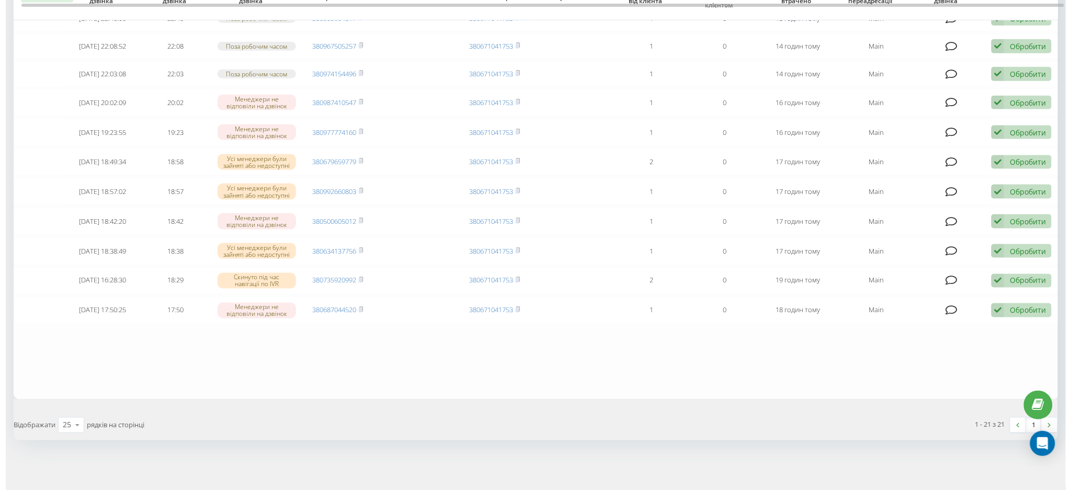
scroll to position [489, 0]
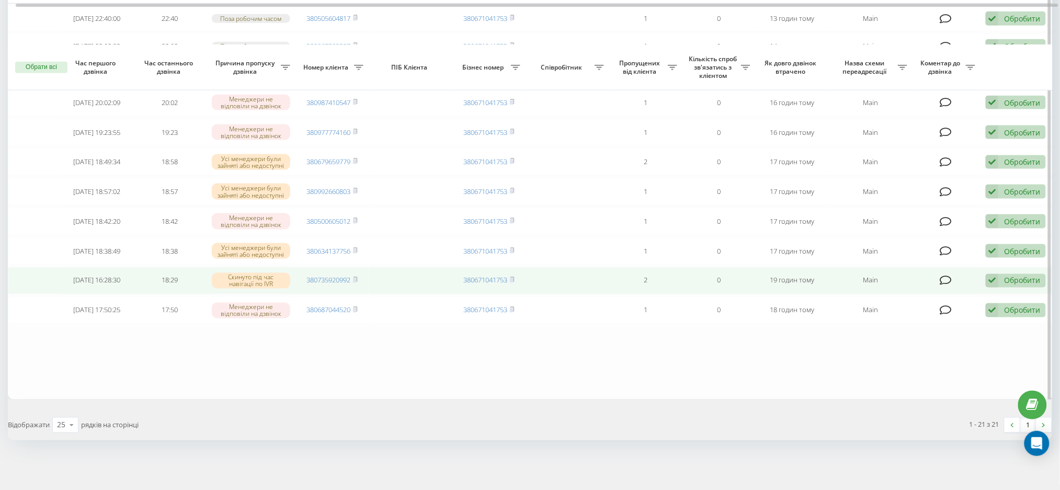
click at [1017, 276] on div "Обробити" at bounding box center [1022, 281] width 36 height 10
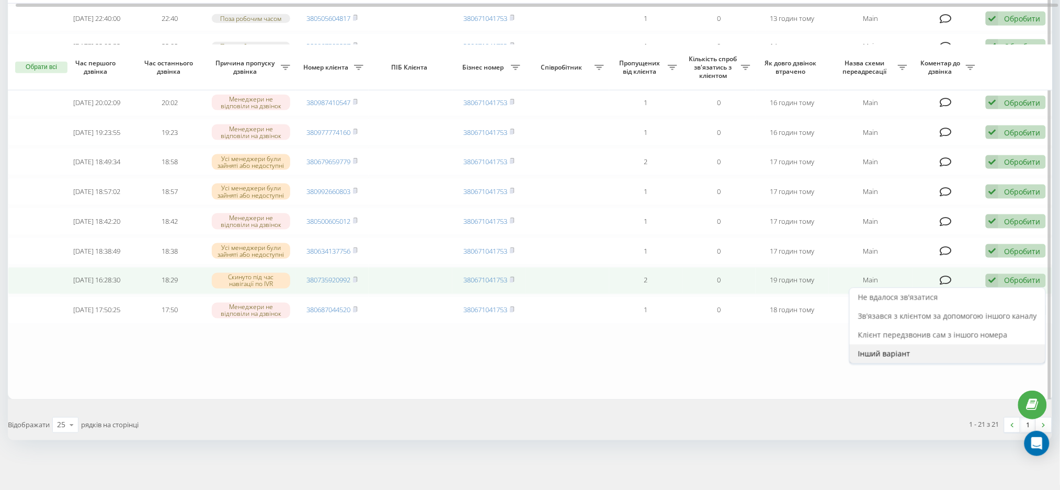
click at [933, 353] on div "Інший варіант" at bounding box center [948, 354] width 196 height 19
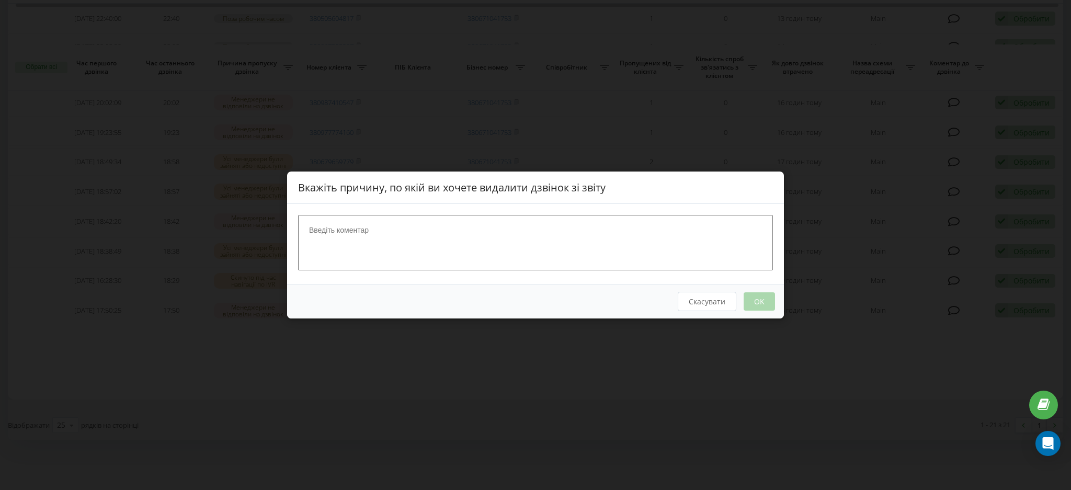
click at [520, 251] on textarea at bounding box center [535, 242] width 475 height 55
type textarea "не цільовий"
click at [757, 299] on button "OK" at bounding box center [759, 301] width 31 height 18
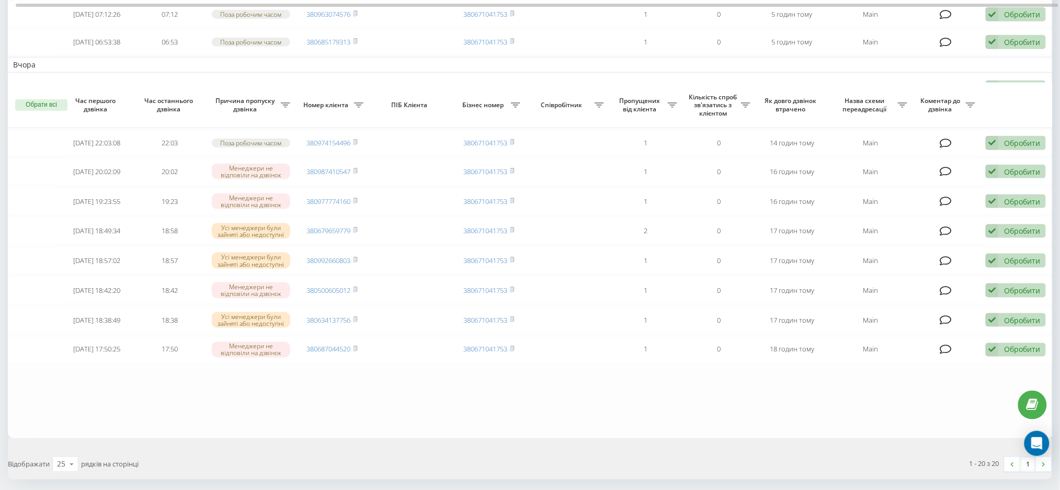
scroll to position [457, 0]
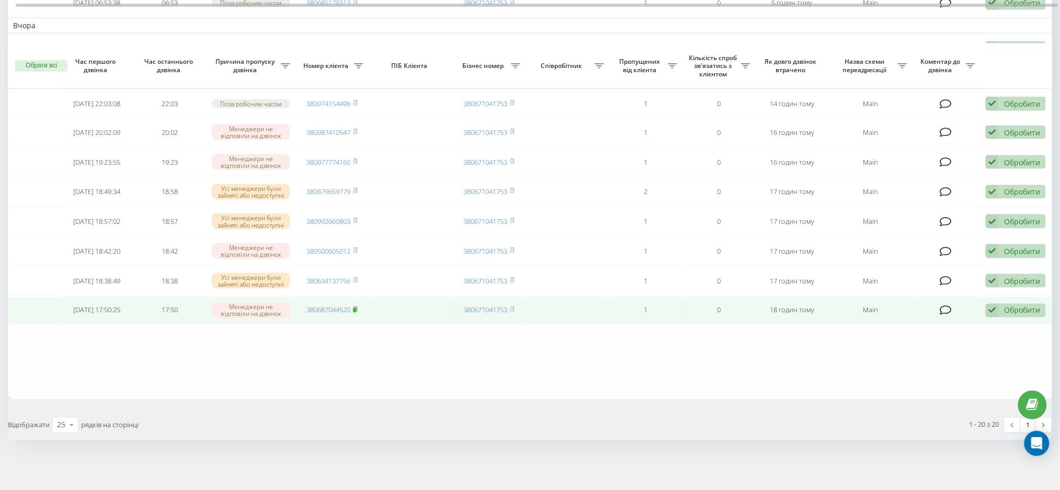
click at [356, 310] on rect at bounding box center [354, 310] width 3 height 5
click at [1003, 308] on div "Обробити Не вдалося зв'язатися Зв'язався з клієнтом за допомогою іншого каналу …" at bounding box center [1016, 311] width 60 height 14
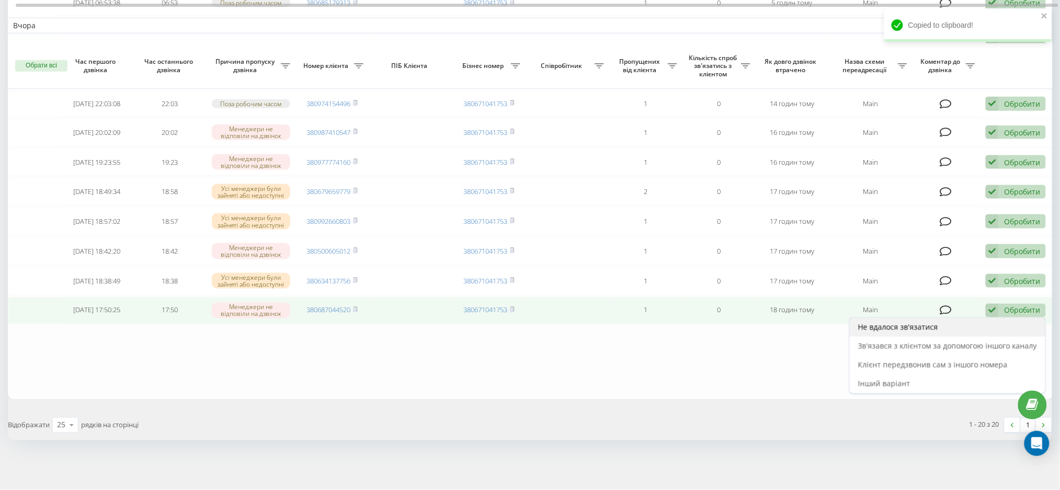
click at [955, 325] on div "Не вдалося зв'язатися" at bounding box center [948, 327] width 196 height 19
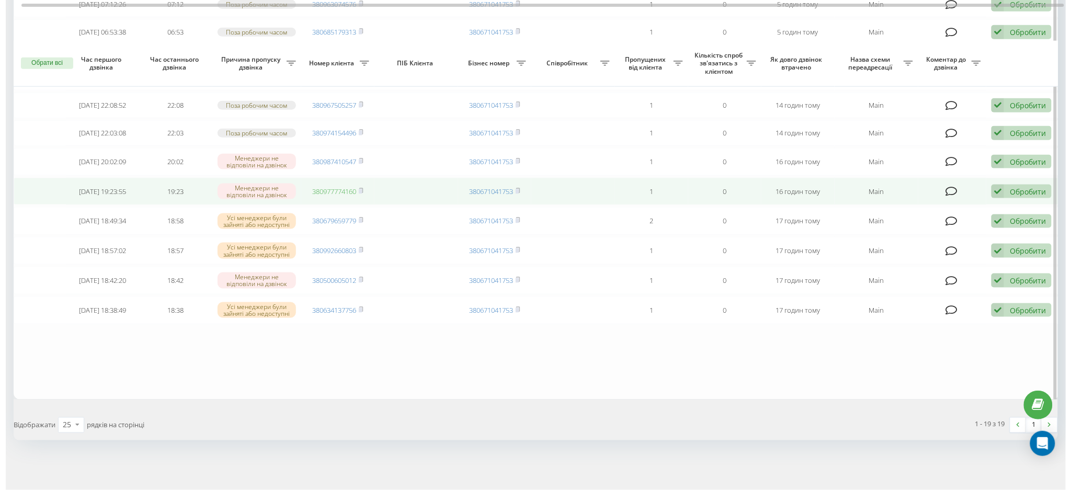
scroll to position [426, 0]
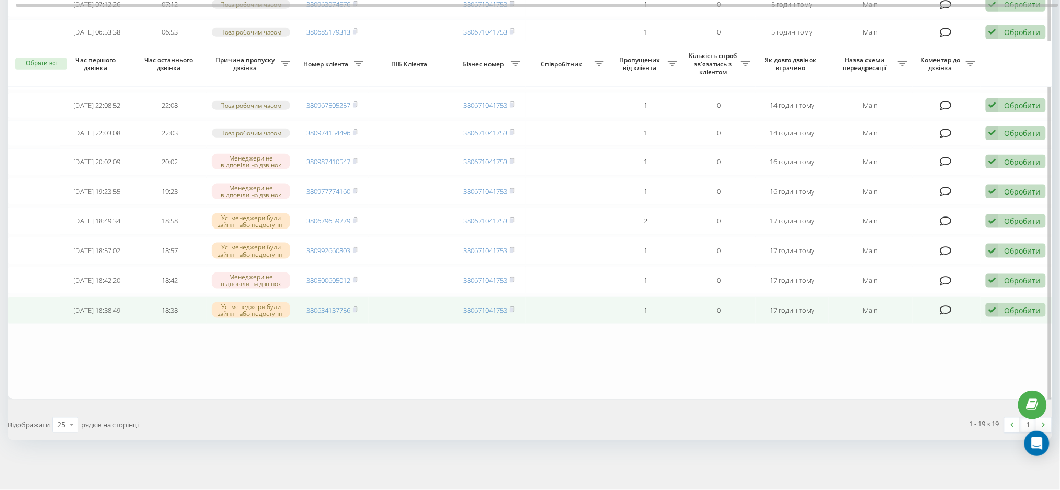
click at [354, 307] on span "380634137756" at bounding box center [332, 309] width 51 height 9
click at [355, 308] on rect at bounding box center [354, 310] width 3 height 5
click at [947, 309] on icon at bounding box center [946, 310] width 12 height 10
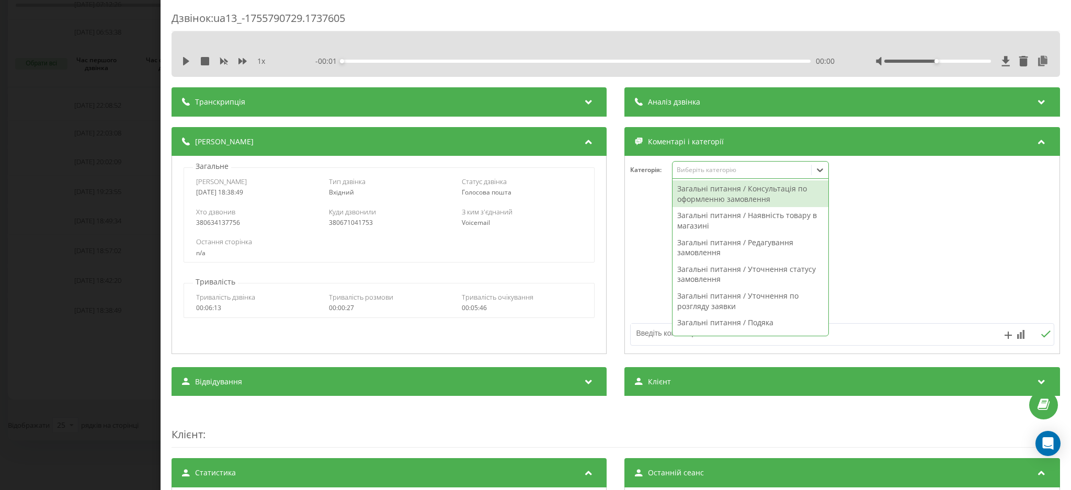
click at [750, 169] on div "Виберіть категорію" at bounding box center [742, 170] width 131 height 8
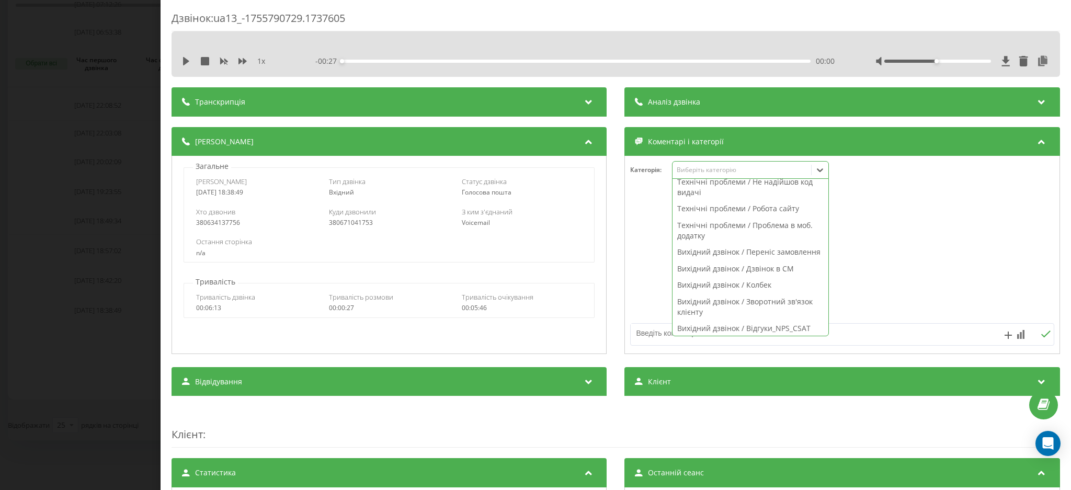
scroll to position [741, 0]
click at [739, 284] on div "Вихідний дзвінок / Колбек" at bounding box center [751, 282] width 156 height 17
click at [852, 333] on textarea at bounding box center [800, 333] width 338 height 19
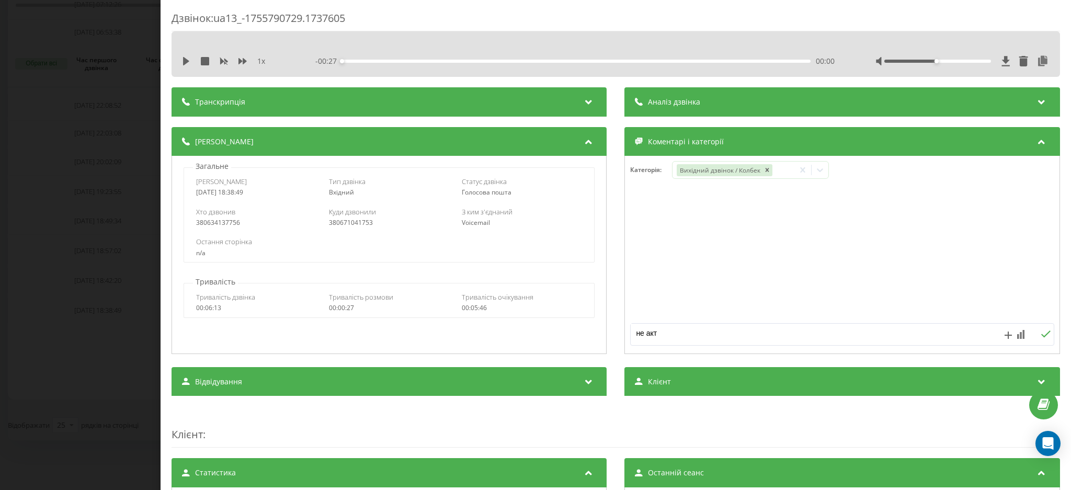
type textarea "не акт"
click at [1041, 337] on icon at bounding box center [1046, 334] width 10 height 7
click at [111, 303] on div "Дзвінок : ua13_-1755790729.1737605 1 x - 00:27 00:00 00:00 Транскрипція Для AI-…" at bounding box center [535, 245] width 1071 height 490
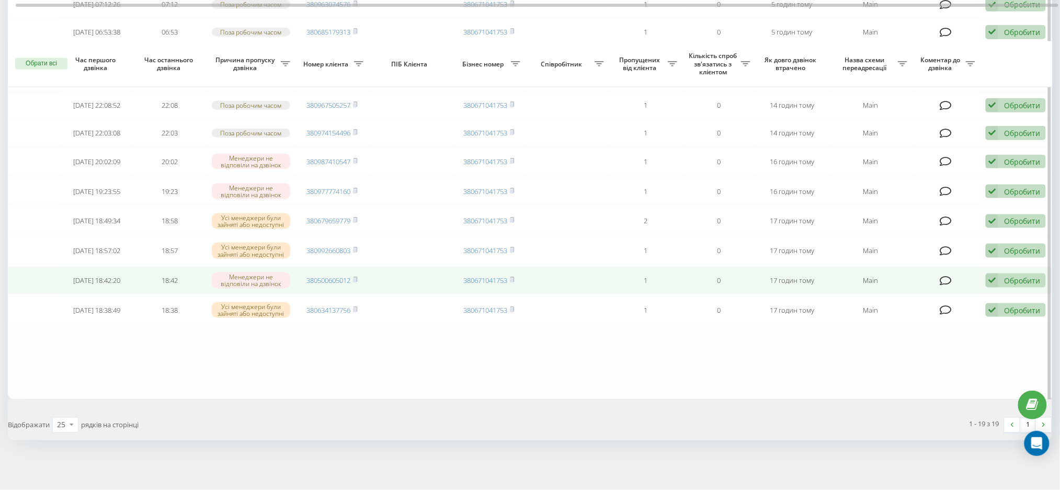
click at [354, 279] on span "380500605012" at bounding box center [332, 280] width 51 height 9
click at [357, 279] on icon at bounding box center [356, 279] width 4 height 5
click at [947, 276] on icon at bounding box center [946, 281] width 12 height 10
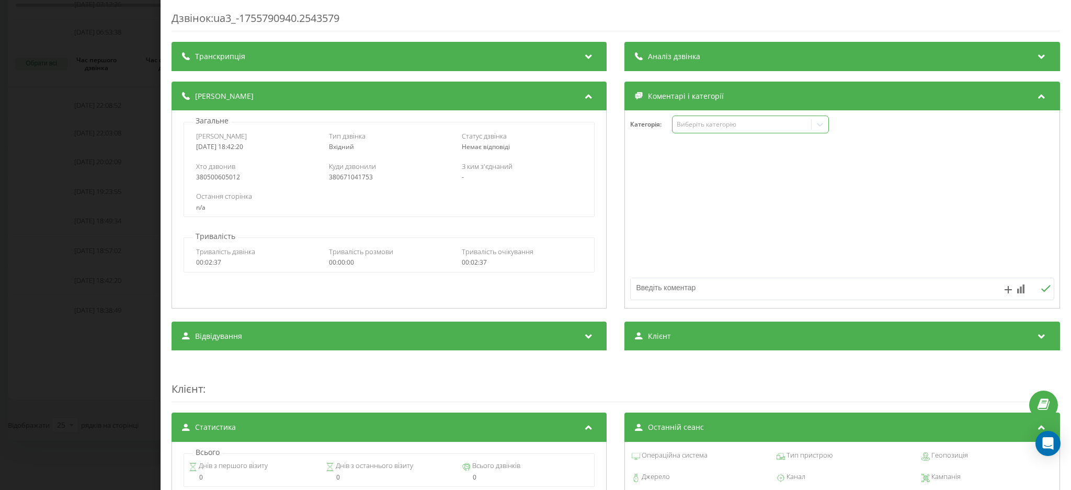
click at [723, 129] on div "Виберіть категорію" at bounding box center [742, 125] width 139 height 10
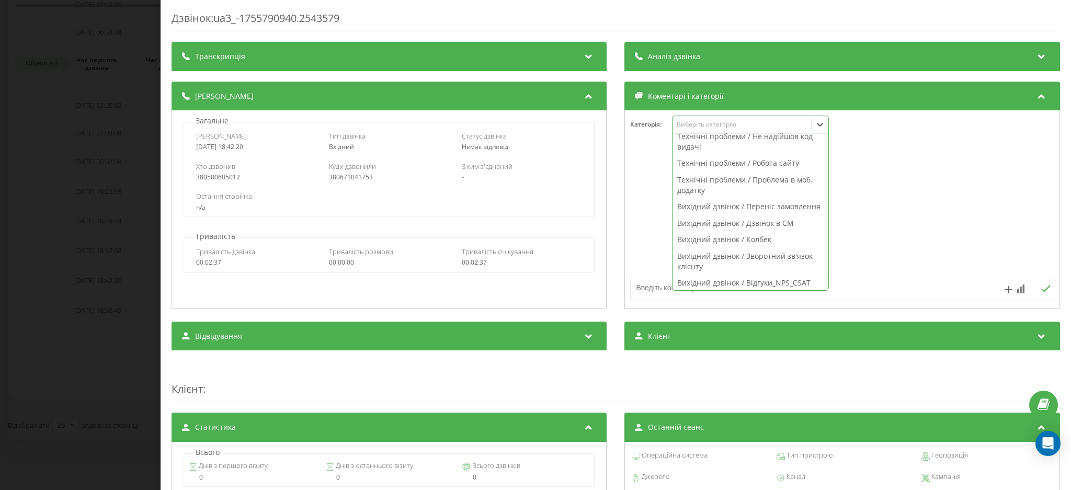
scroll to position [740, 0]
click at [742, 240] on div "Вихідний дзвінок / Колбек" at bounding box center [751, 237] width 156 height 17
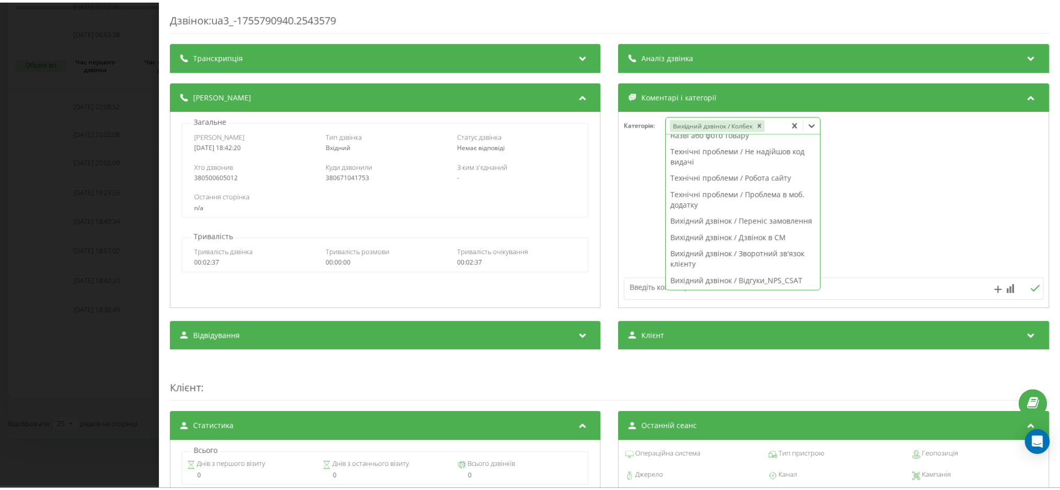
scroll to position [724, 0]
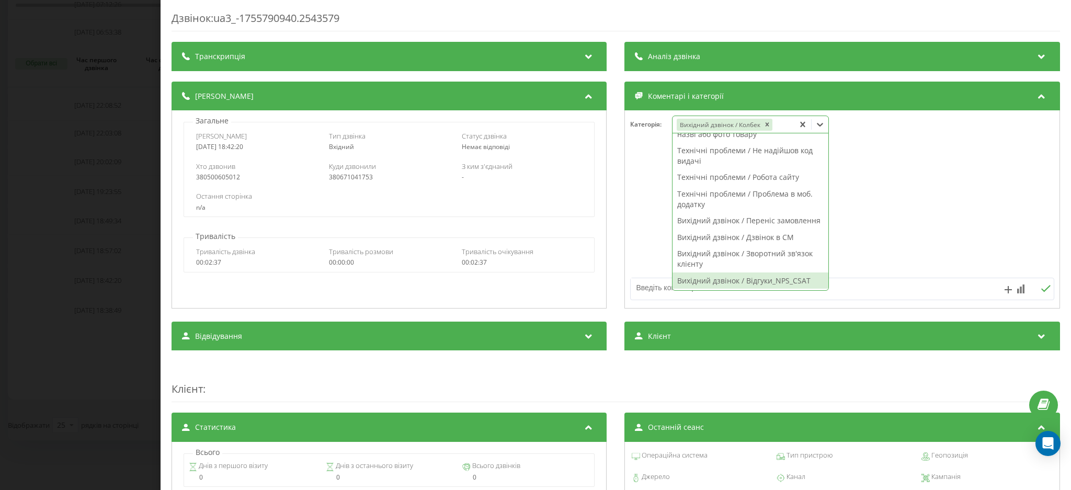
click at [870, 287] on textarea at bounding box center [800, 287] width 338 height 19
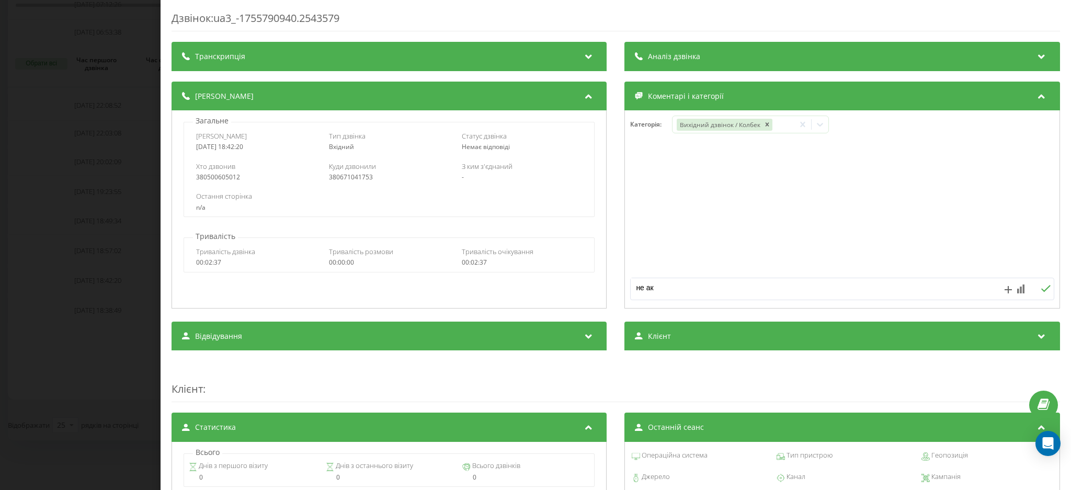
type textarea "не акт"
drag, startPoint x: 60, startPoint y: 137, endPoint x: 238, endPoint y: 9, distance: 218.9
click at [63, 132] on div "Дзвінок : ua3_-1755790940.2543579 Транскрипція Для AI-аналізу майбутніх дзвінкі…" at bounding box center [535, 245] width 1071 height 490
